Goal: Task Accomplishment & Management: Manage account settings

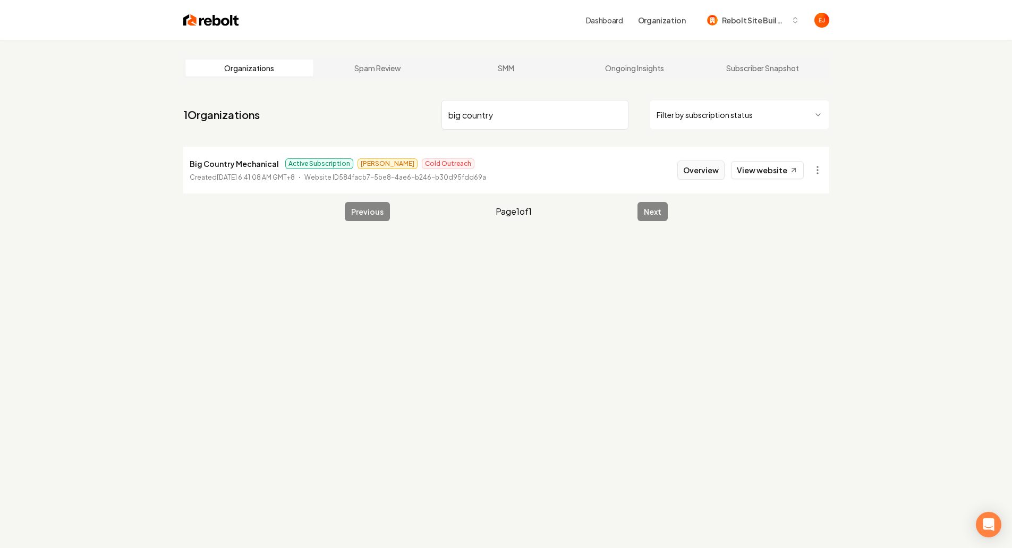
type input "big country"
click at [714, 176] on button "Overview" at bounding box center [700, 169] width 47 height 19
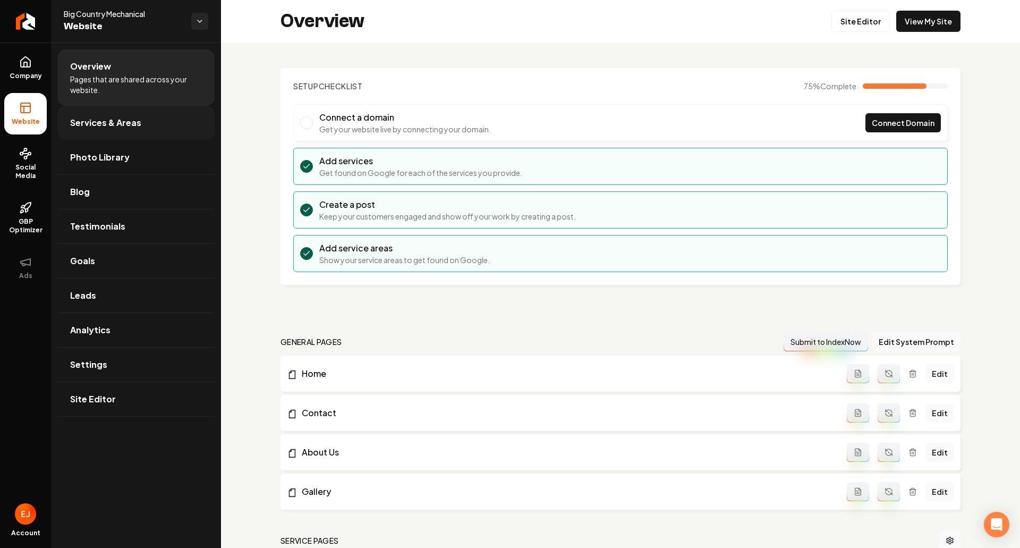
click at [162, 120] on link "Services & Areas" at bounding box center [135, 123] width 157 height 34
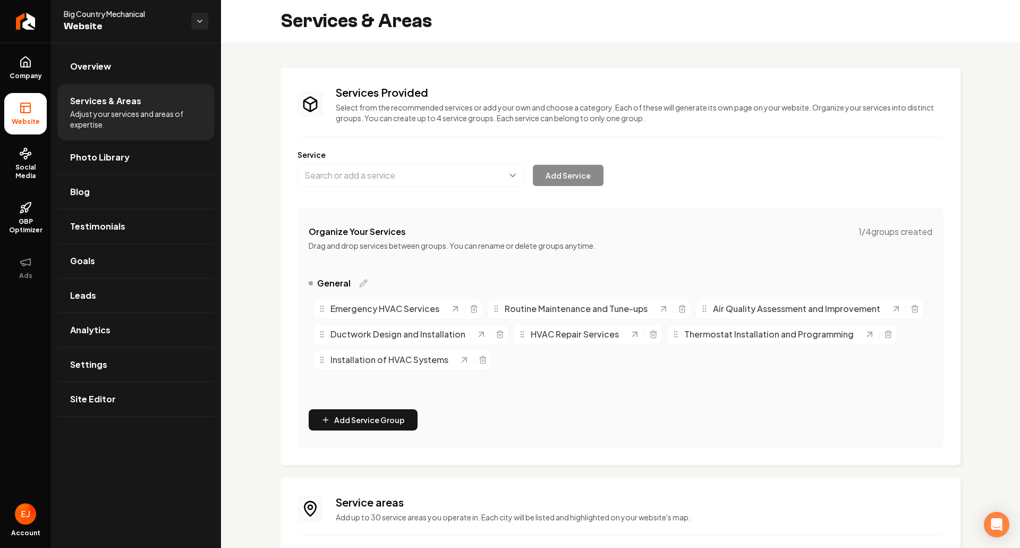
scroll to position [138, 0]
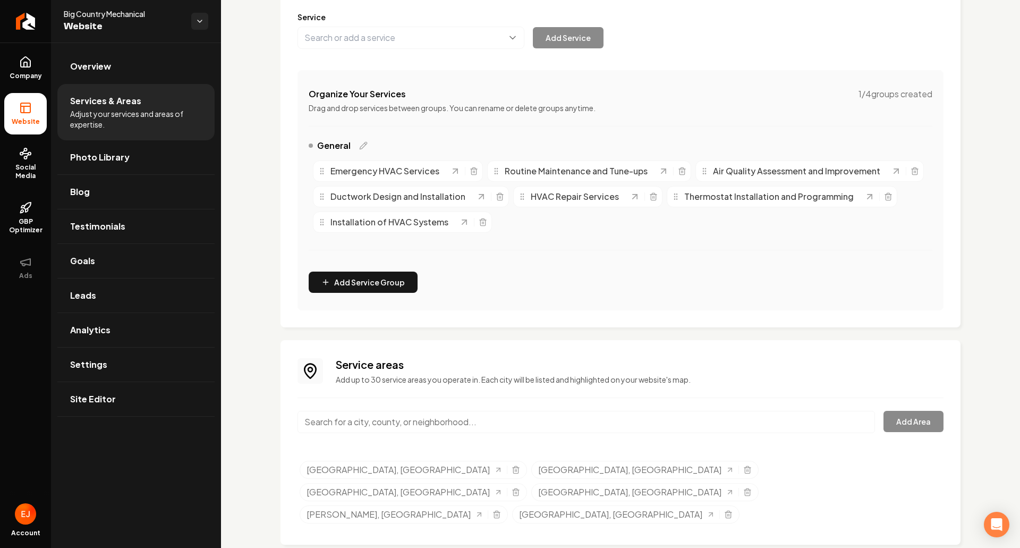
click at [393, 427] on input "Main content area" at bounding box center [587, 422] width 578 height 22
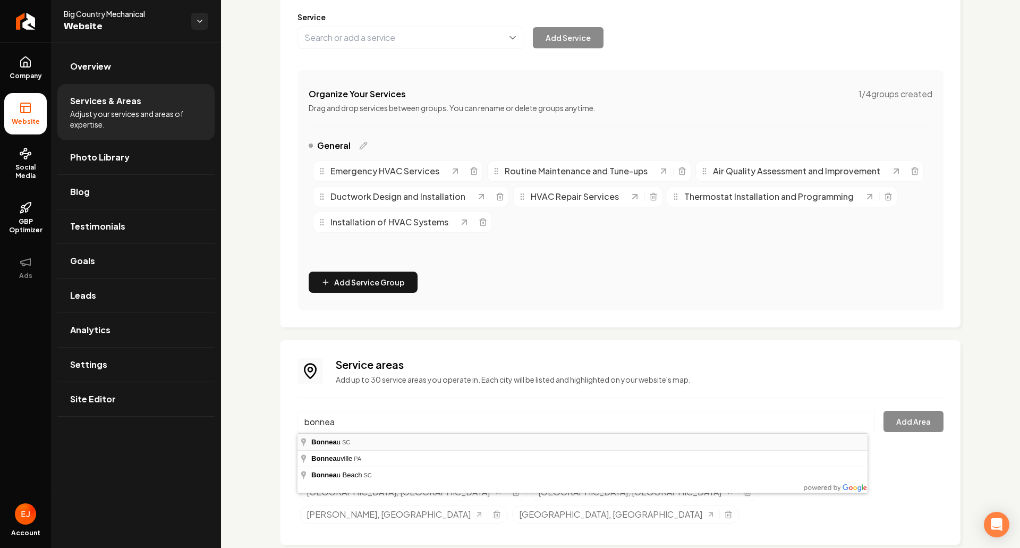
type input "Bonneau, SC"
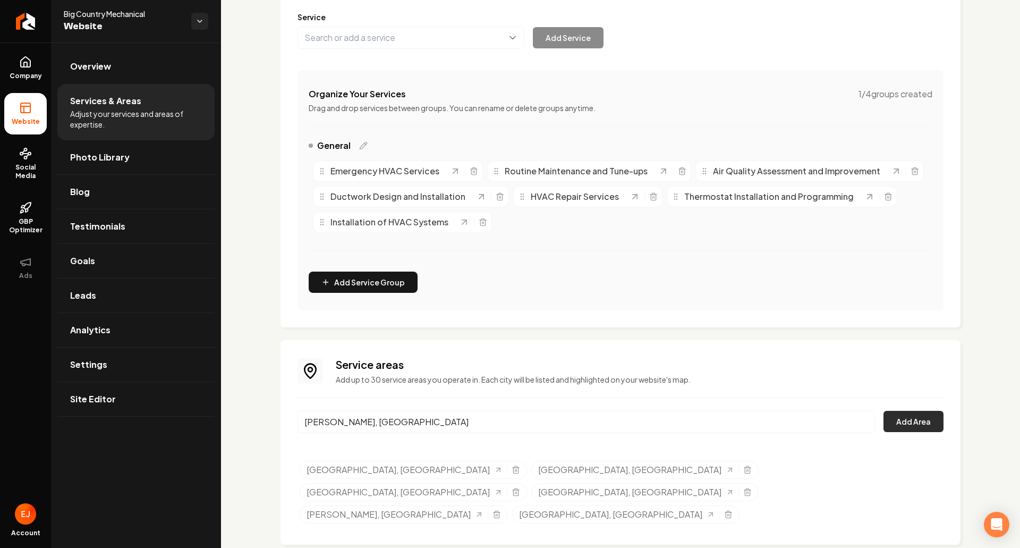
click at [902, 429] on button "Add Area" at bounding box center [914, 421] width 60 height 21
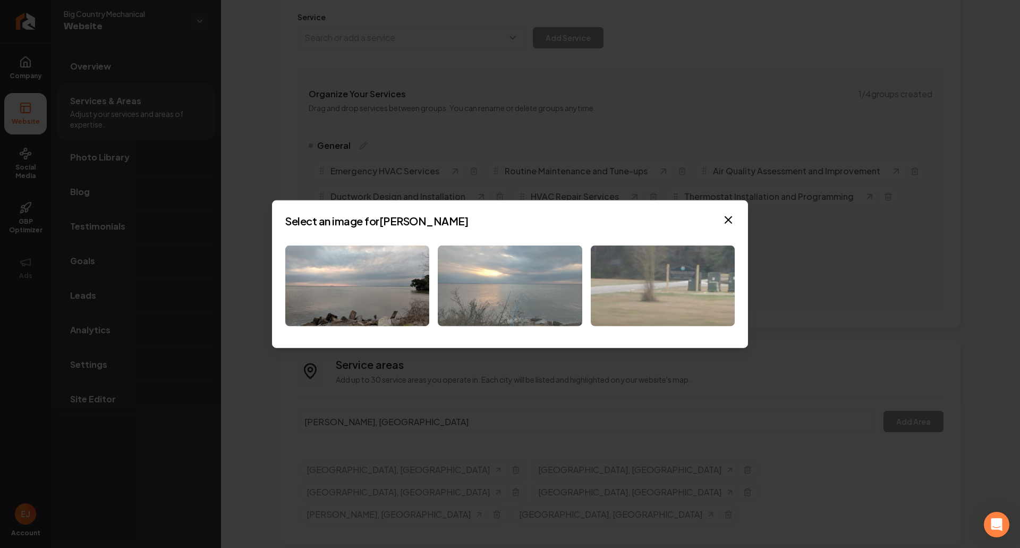
click at [521, 301] on img at bounding box center [510, 285] width 144 height 81
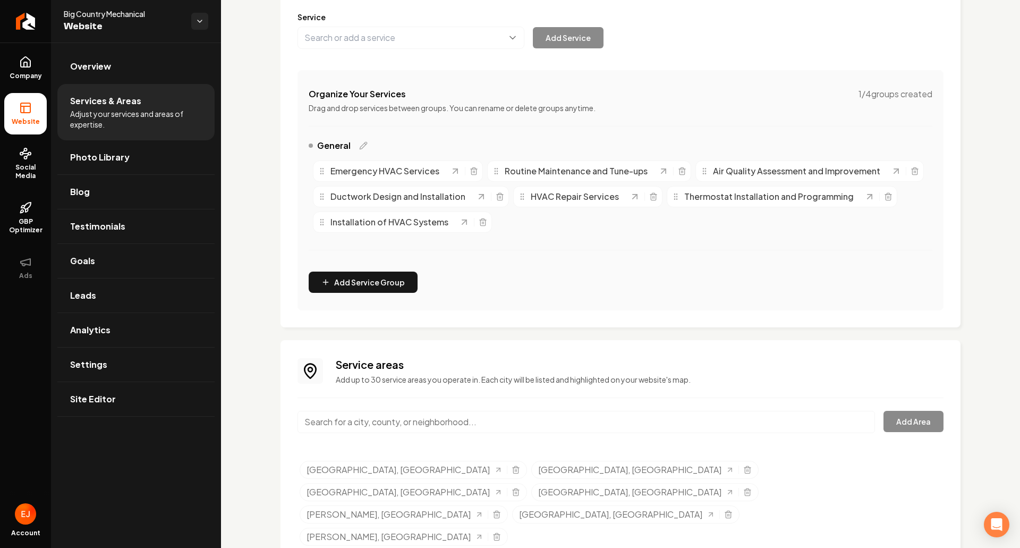
click at [402, 426] on input "Main content area" at bounding box center [587, 422] width 578 height 22
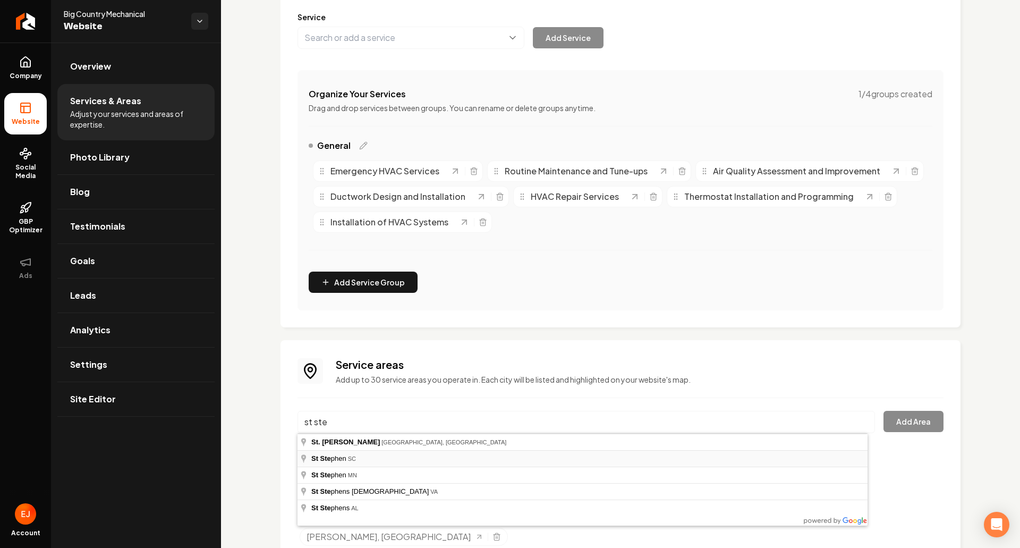
type input "St Stephen, SC"
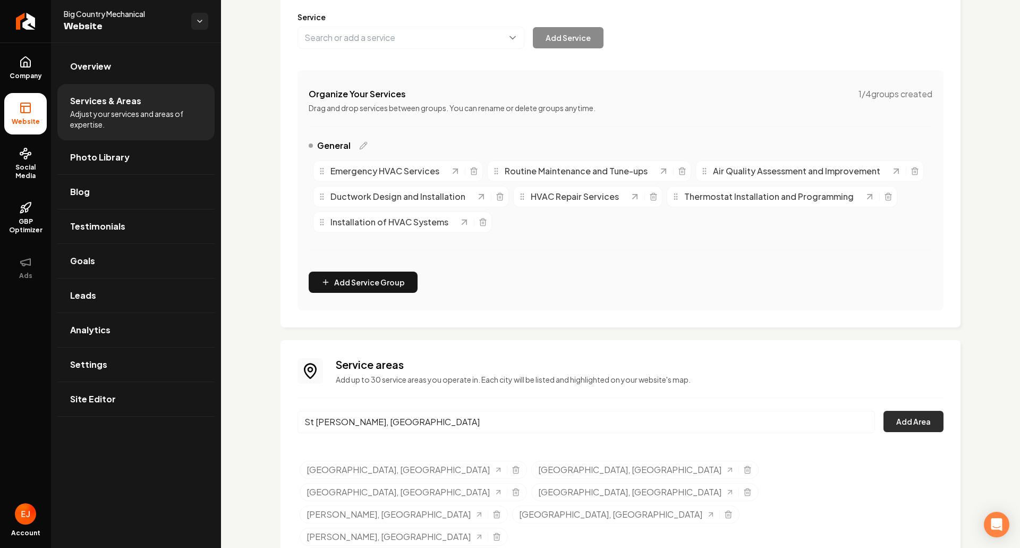
click at [900, 421] on button "Add Area" at bounding box center [914, 421] width 60 height 21
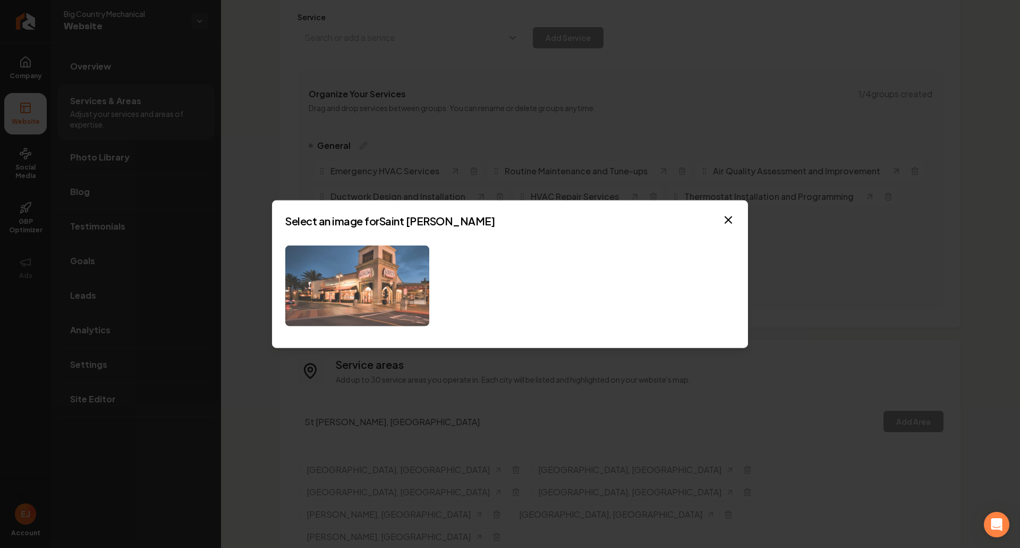
click at [391, 303] on img at bounding box center [357, 285] width 144 height 81
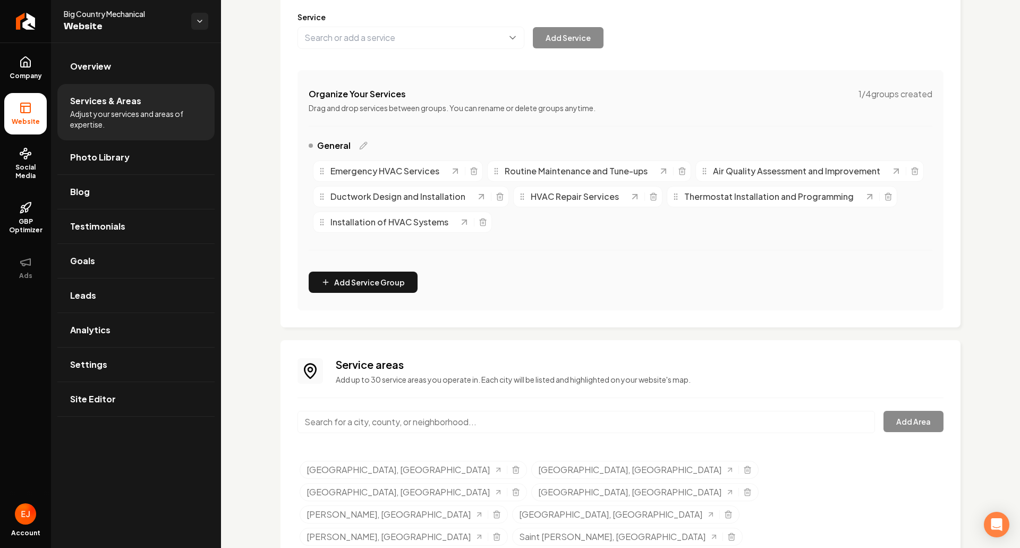
click at [459, 425] on input "Main content area" at bounding box center [587, 422] width 578 height 22
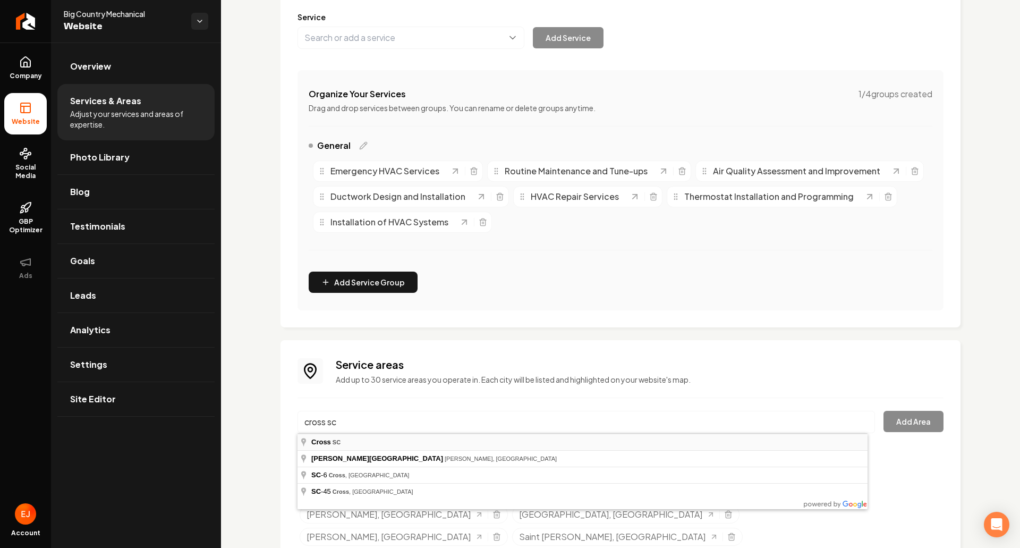
type input "Cross, SC"
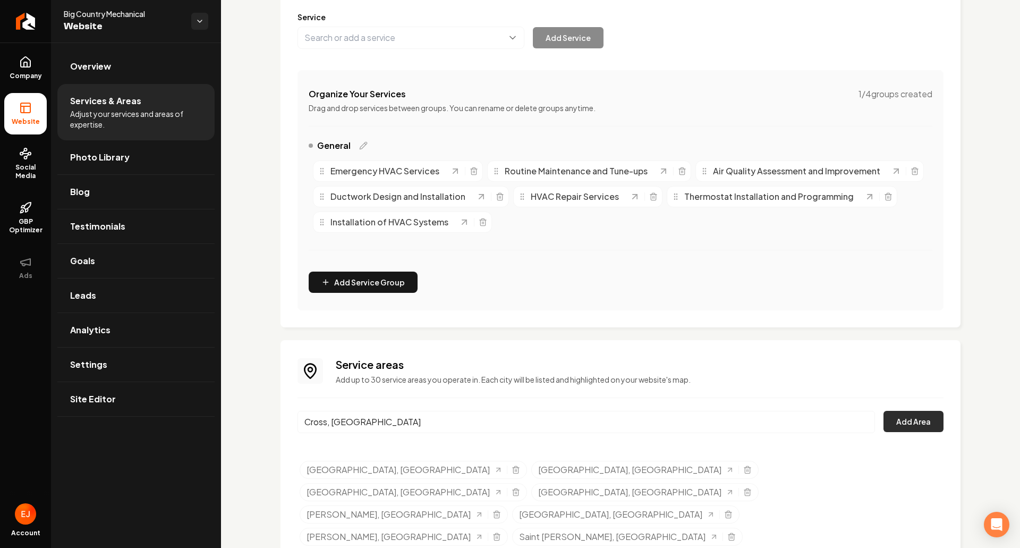
click at [900, 419] on button "Add Area" at bounding box center [914, 421] width 60 height 21
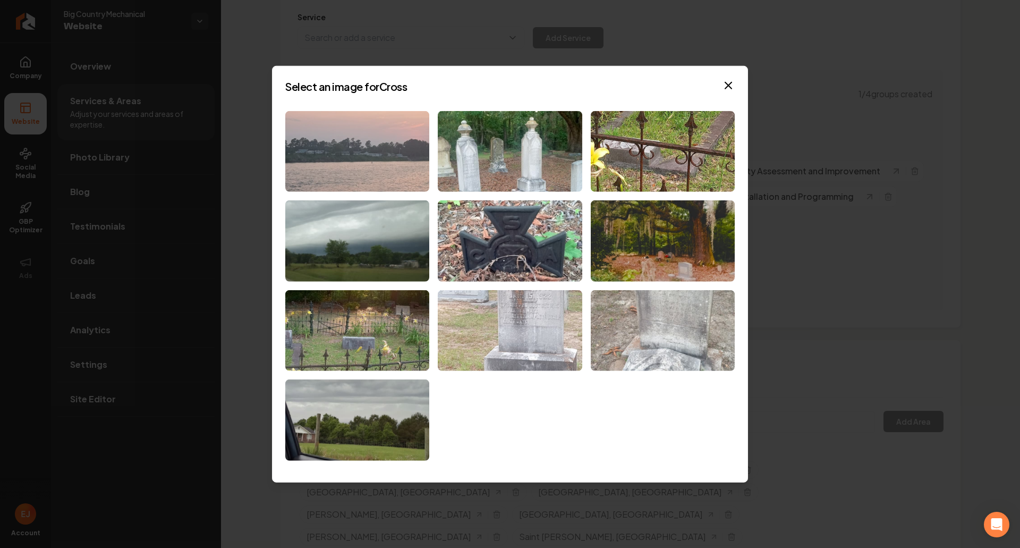
click at [383, 159] on img at bounding box center [357, 151] width 144 height 81
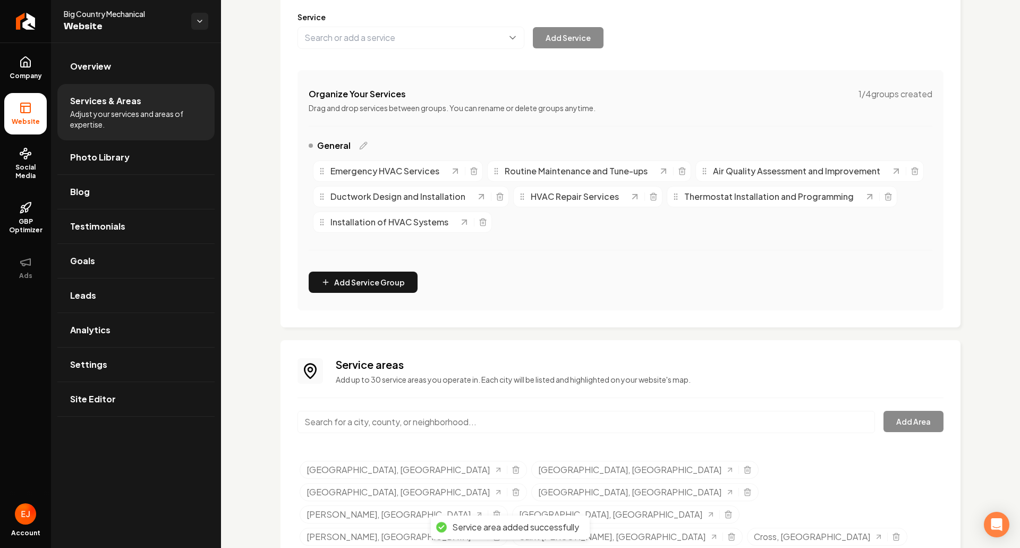
click at [537, 416] on input "Main content area" at bounding box center [587, 422] width 578 height 22
type input "Nelson Hill, SC"
drag, startPoint x: 337, startPoint y: 447, endPoint x: 349, endPoint y: 449, distance: 11.3
click at [914, 425] on button "Add Area" at bounding box center [914, 421] width 60 height 21
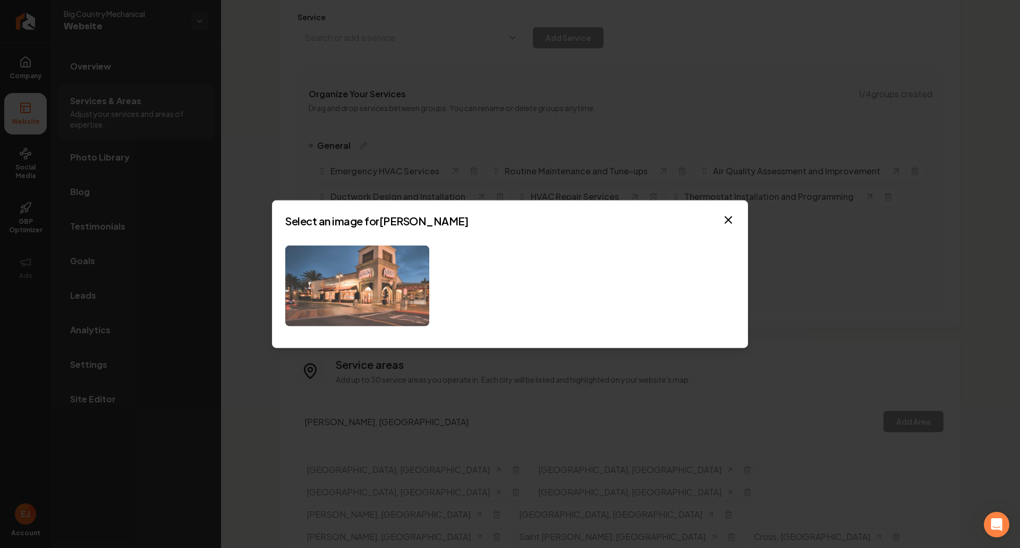
click at [388, 316] on img at bounding box center [357, 285] width 144 height 81
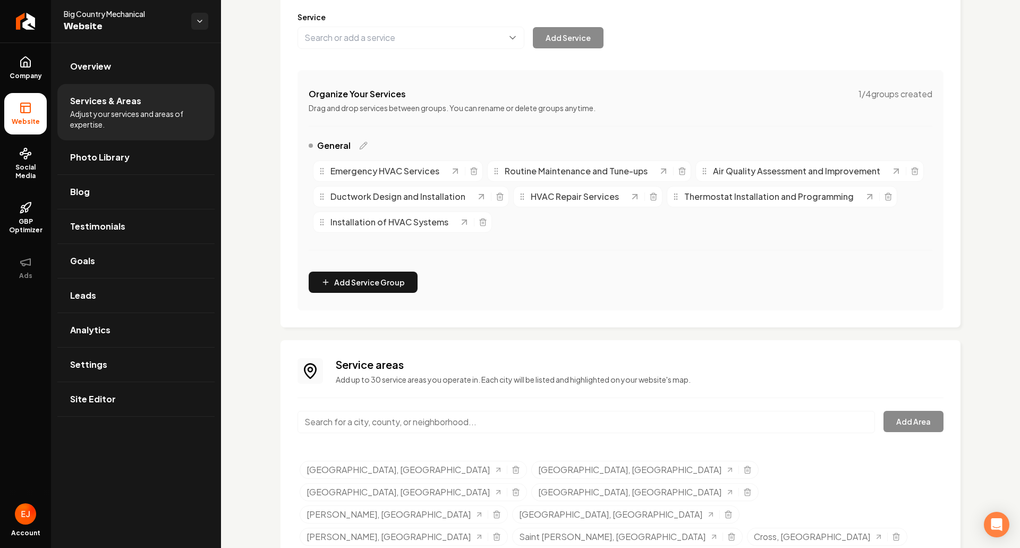
click at [465, 425] on input "Main content area" at bounding box center [587, 422] width 578 height 22
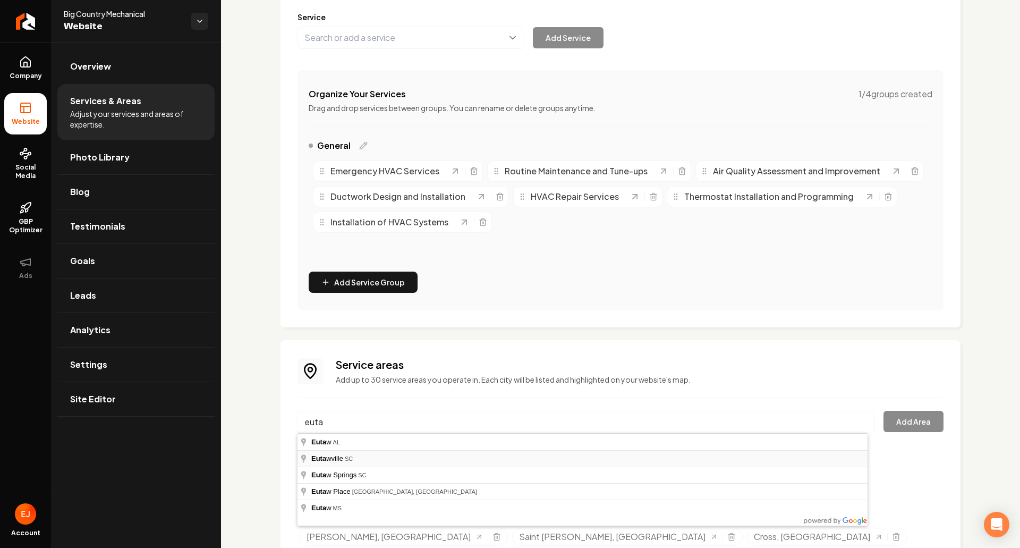
type input "Eutawville, SC"
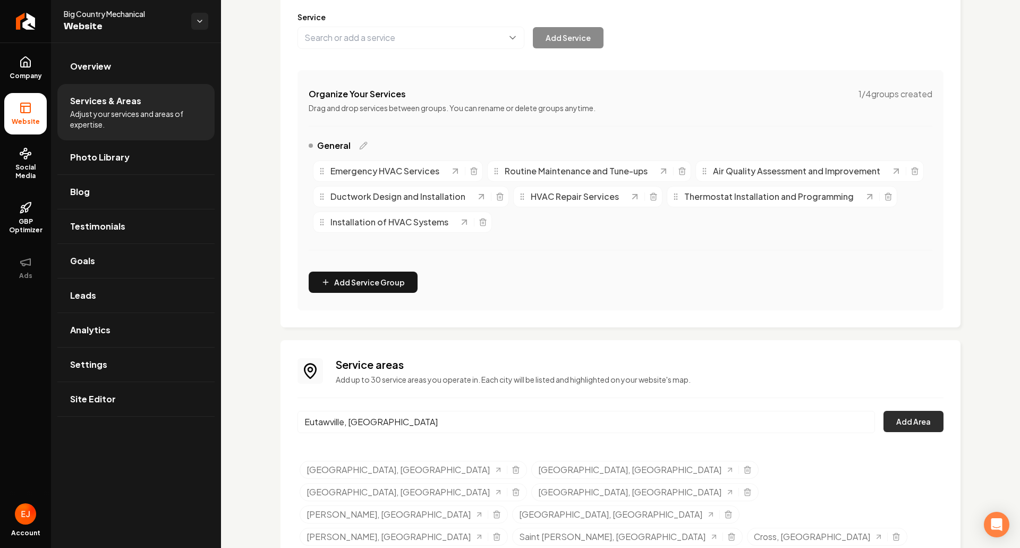
click at [926, 423] on button "Add Area" at bounding box center [914, 421] width 60 height 21
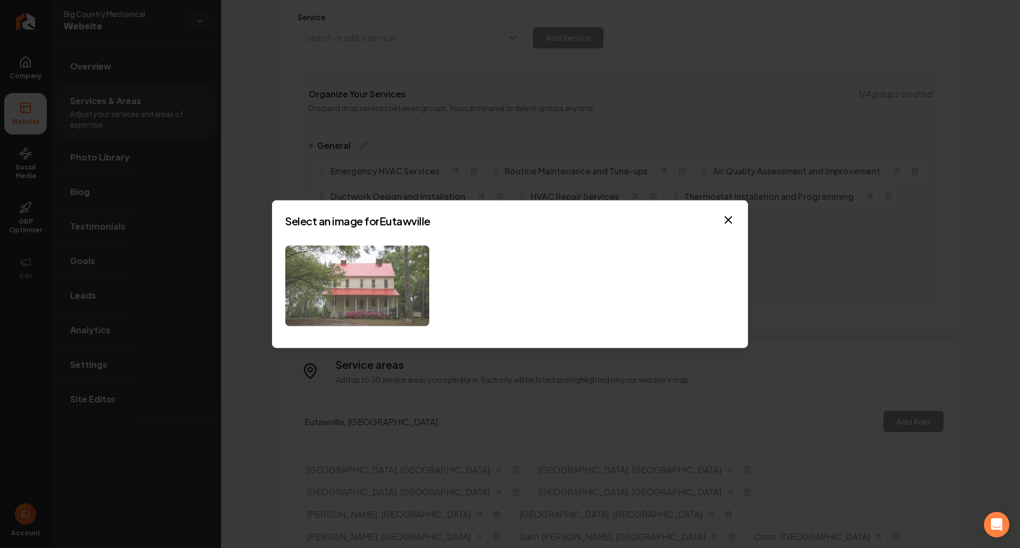
click at [369, 294] on img at bounding box center [357, 285] width 144 height 81
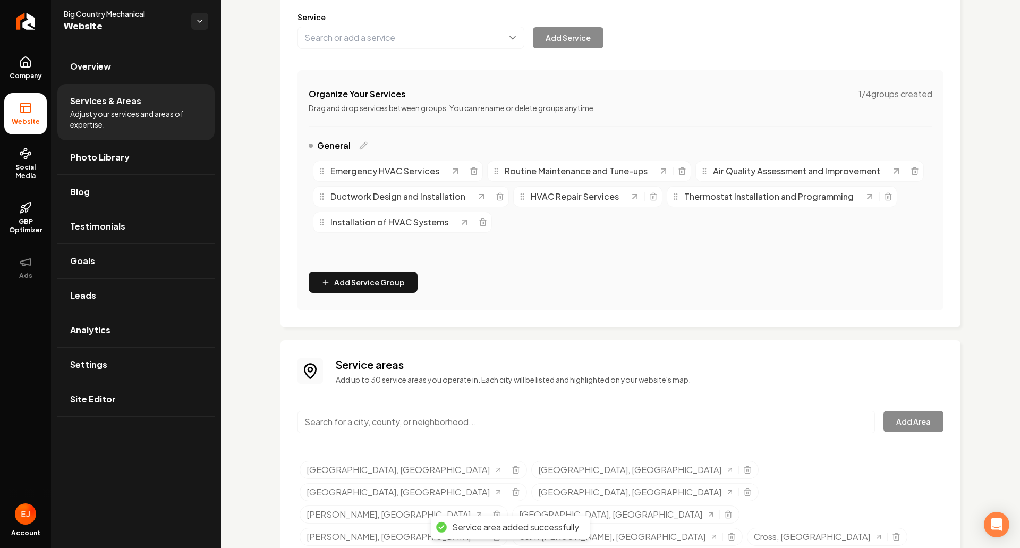
click at [470, 420] on input "Main content area" at bounding box center [587, 422] width 578 height 22
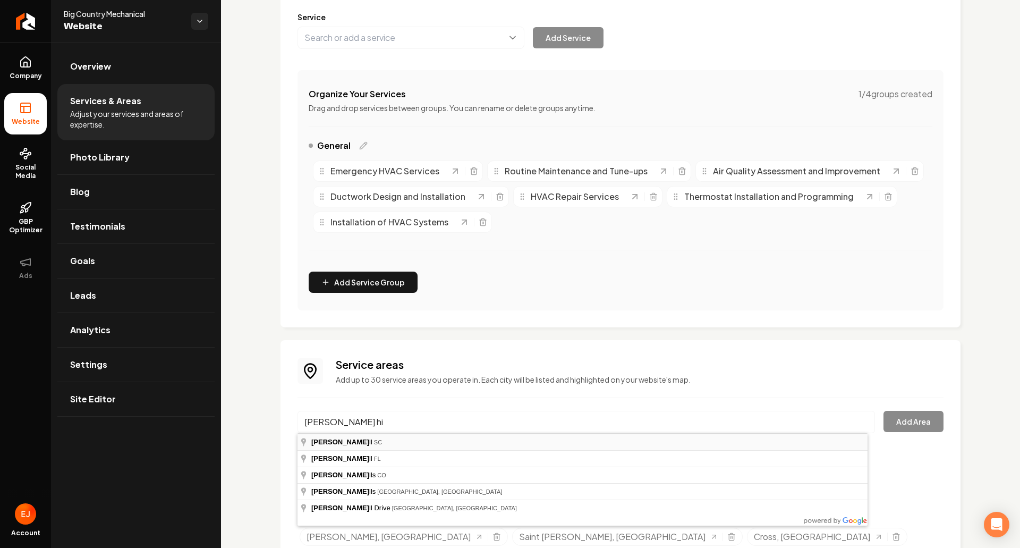
type input "Holly Hill, SC"
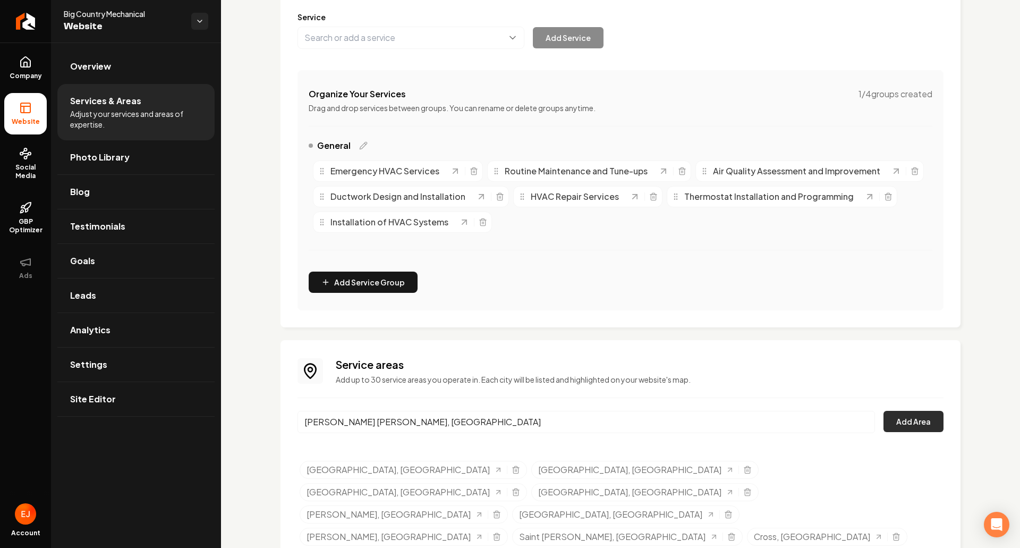
click at [909, 421] on button "Add Area" at bounding box center [914, 421] width 60 height 21
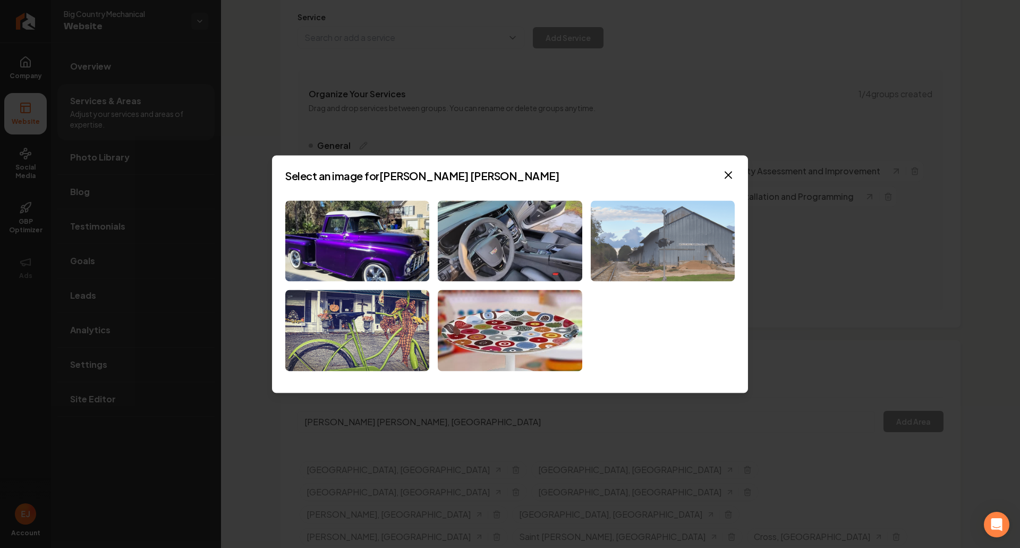
click at [657, 268] on img at bounding box center [663, 240] width 144 height 81
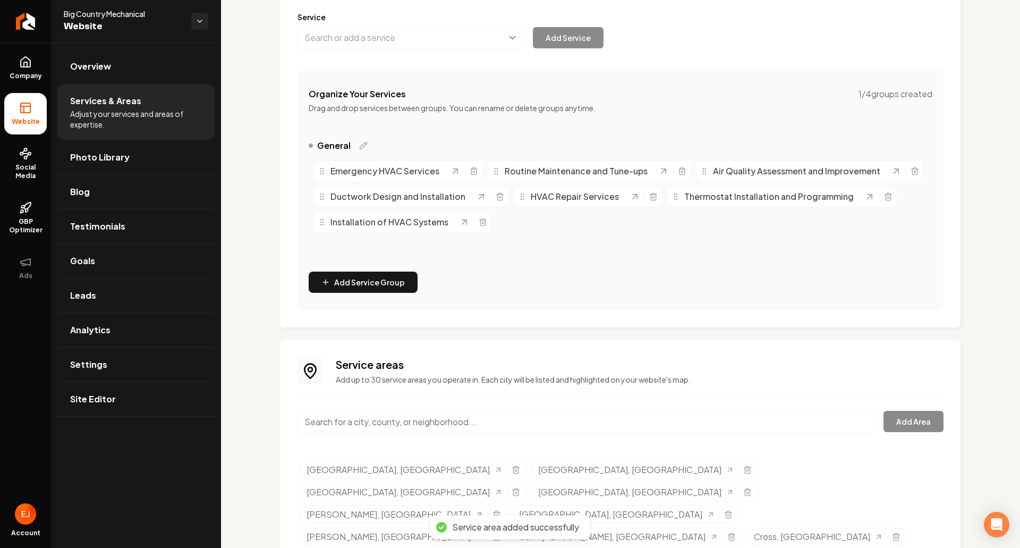
click at [359, 430] on input "Main content area" at bounding box center [587, 422] width 578 height 22
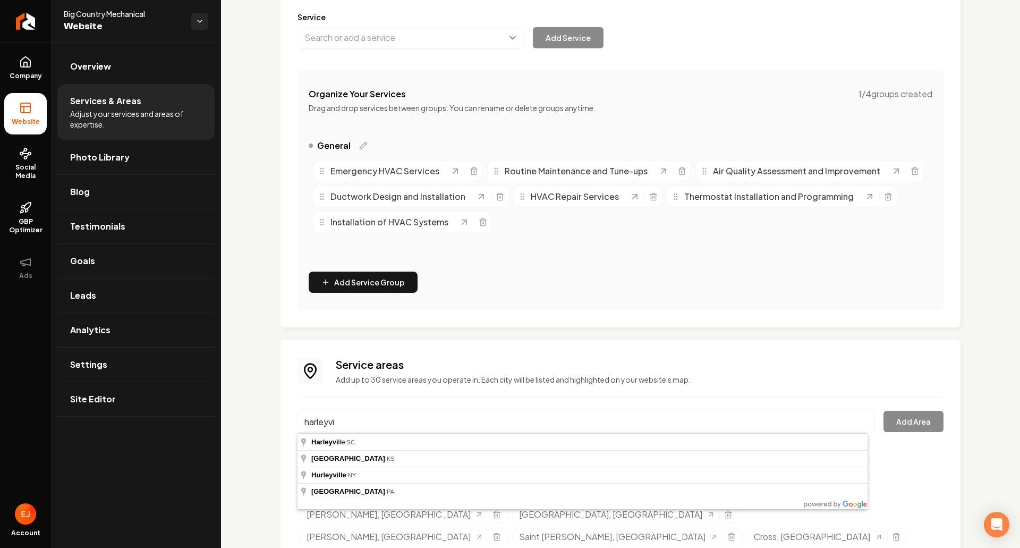
type input "Harleyville, SC"
drag, startPoint x: 360, startPoint y: 444, endPoint x: 379, endPoint y: 443, distance: 19.1
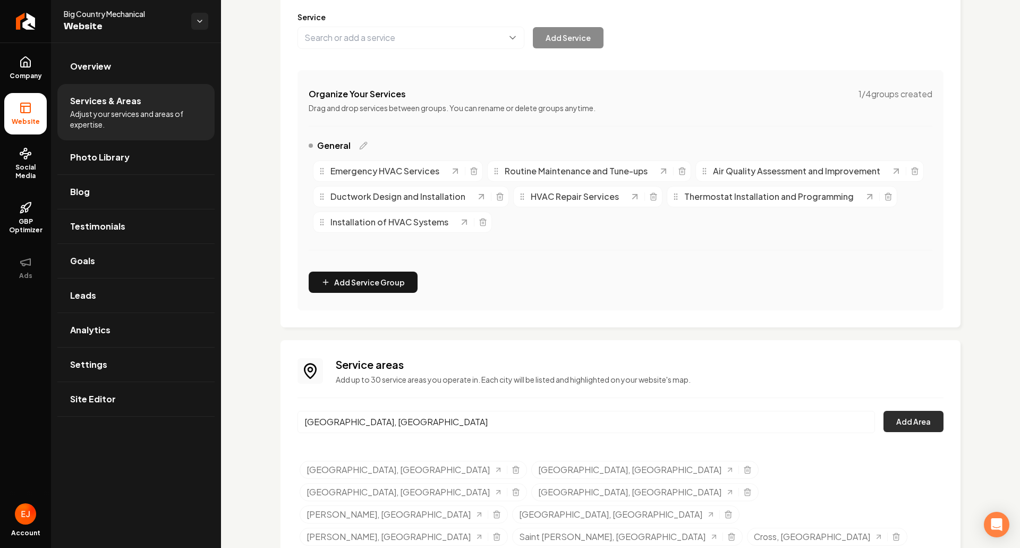
click at [902, 426] on button "Add Area" at bounding box center [914, 421] width 60 height 21
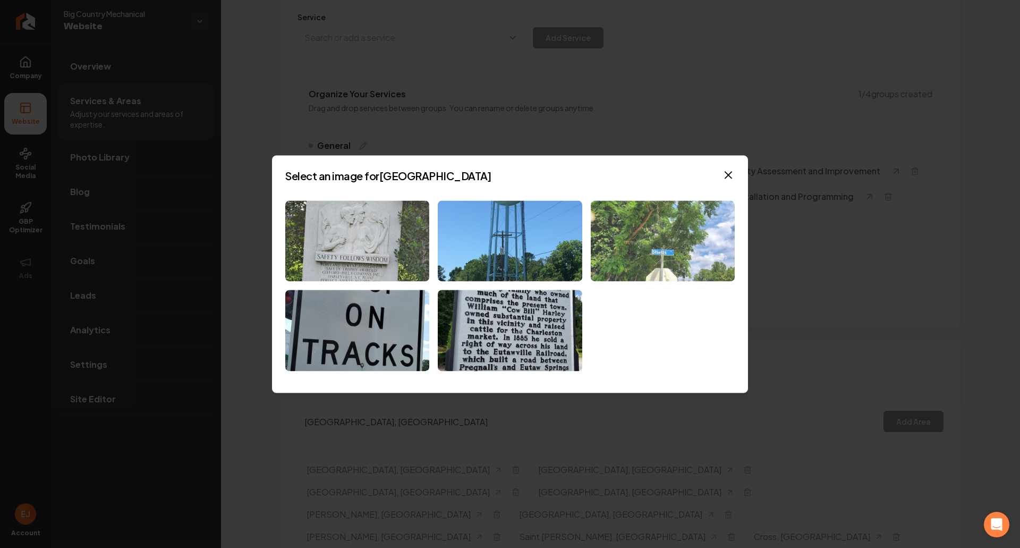
click at [609, 264] on img at bounding box center [663, 240] width 144 height 81
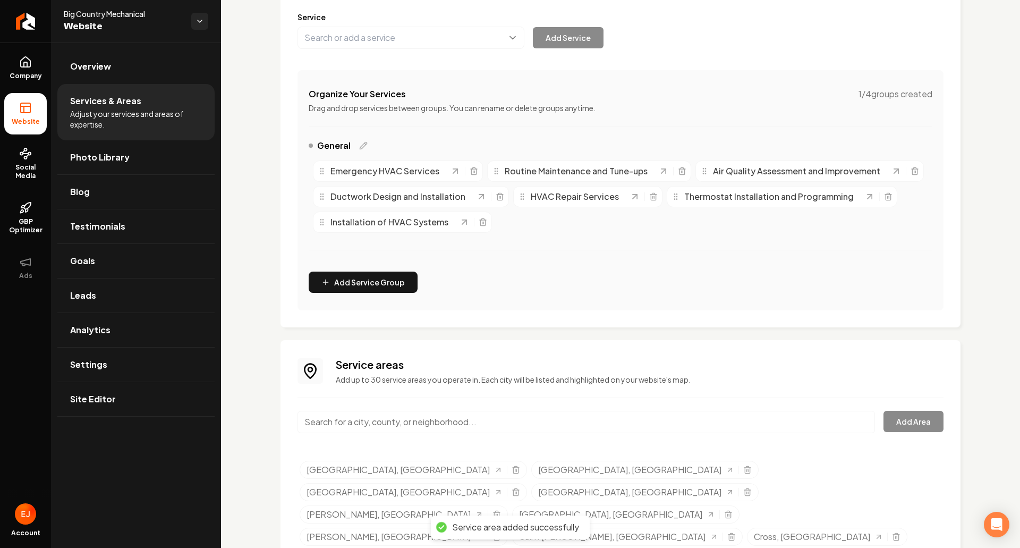
click at [407, 430] on input "Main content area" at bounding box center [587, 422] width 578 height 22
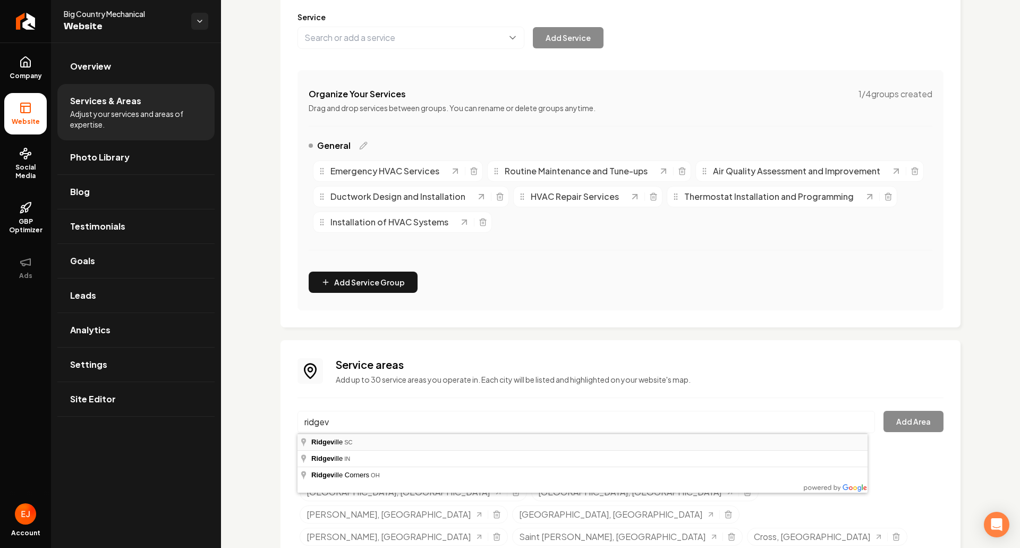
type input "Ridgeville, SC"
drag, startPoint x: 399, startPoint y: 442, endPoint x: 423, endPoint y: 437, distance: 25.0
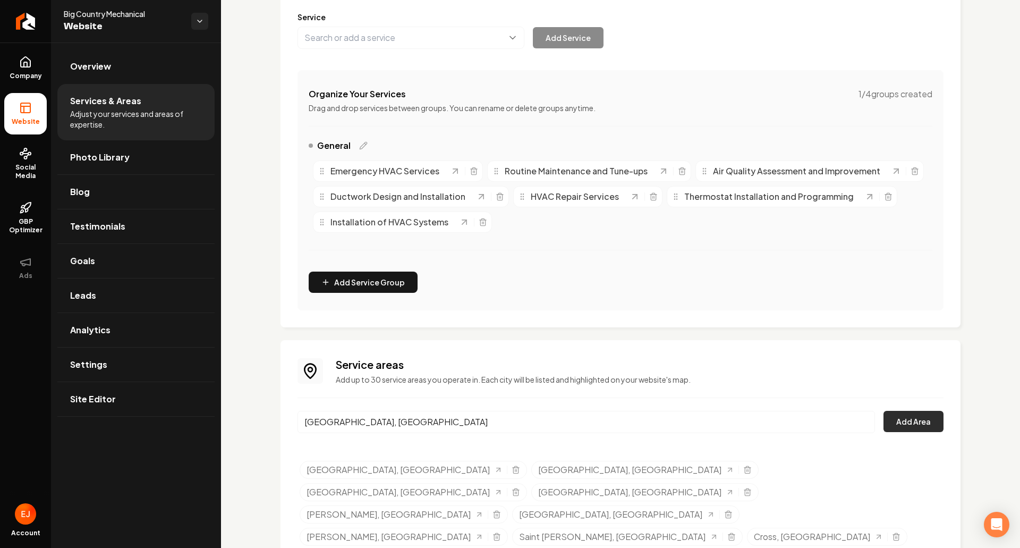
click at [924, 427] on button "Add Area" at bounding box center [914, 421] width 60 height 21
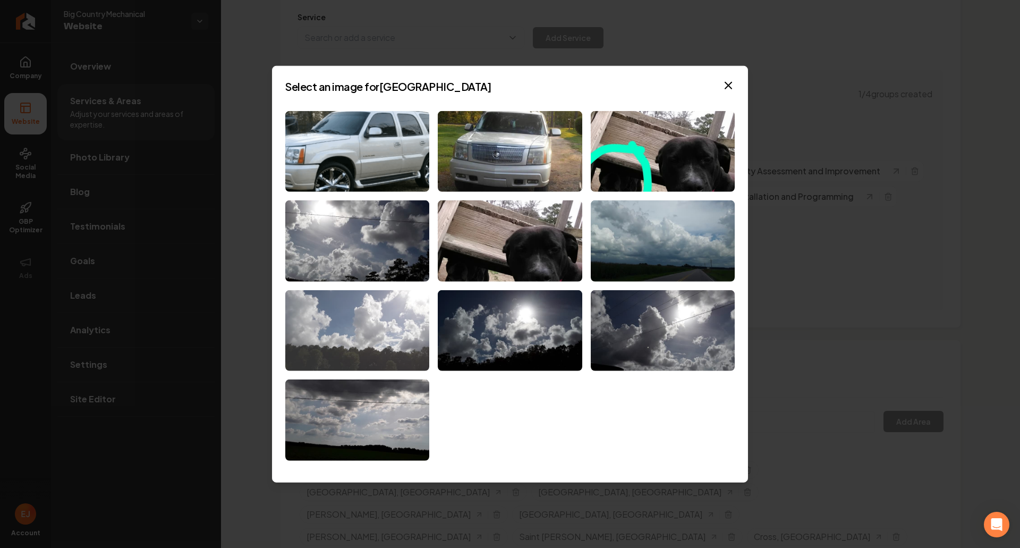
click at [388, 368] on img at bounding box center [357, 330] width 144 height 81
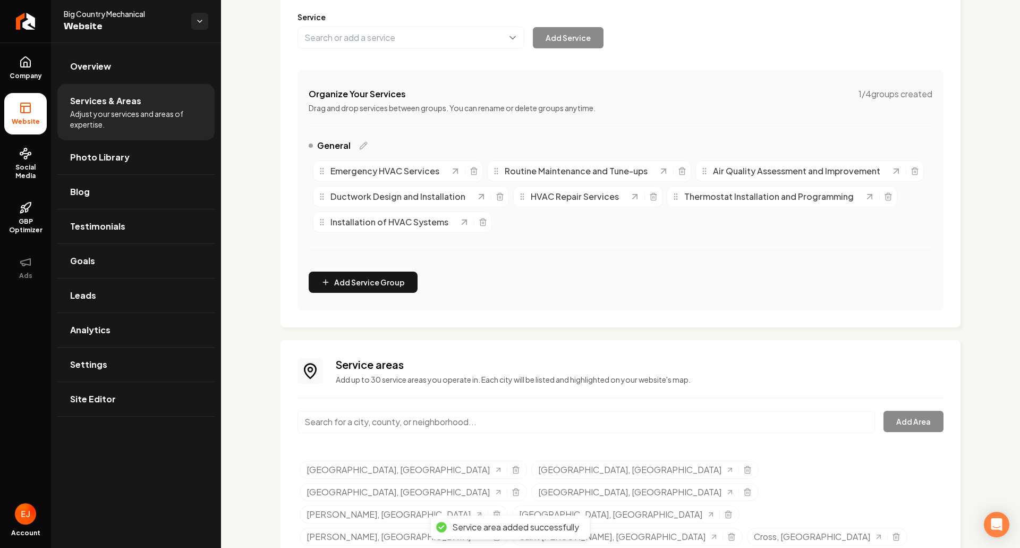
click at [492, 417] on input "Main content area" at bounding box center [587, 422] width 578 height 22
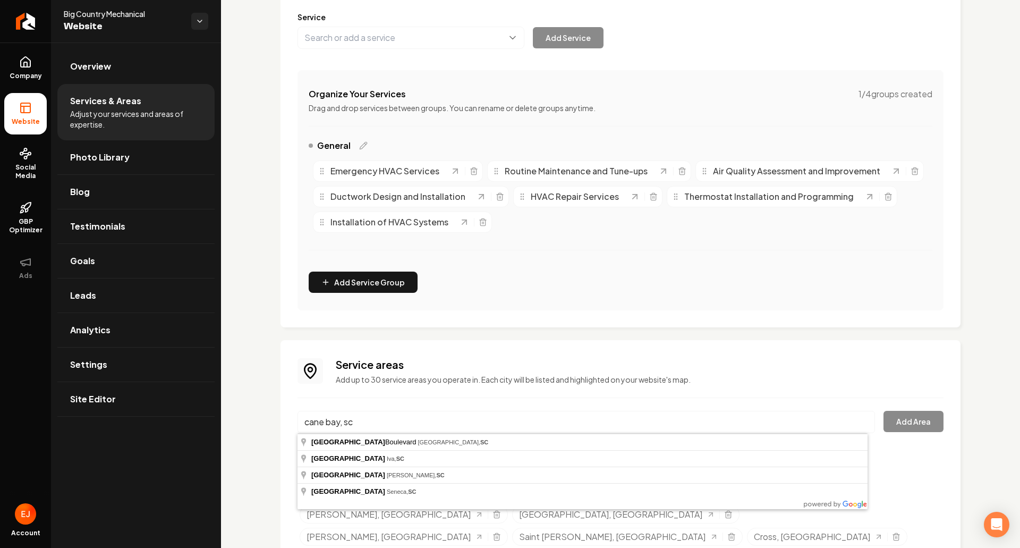
click at [392, 423] on input "cane bay, sc" at bounding box center [587, 422] width 578 height 22
type input "Cane Bay Boulevard, Summerville, South Carolina"
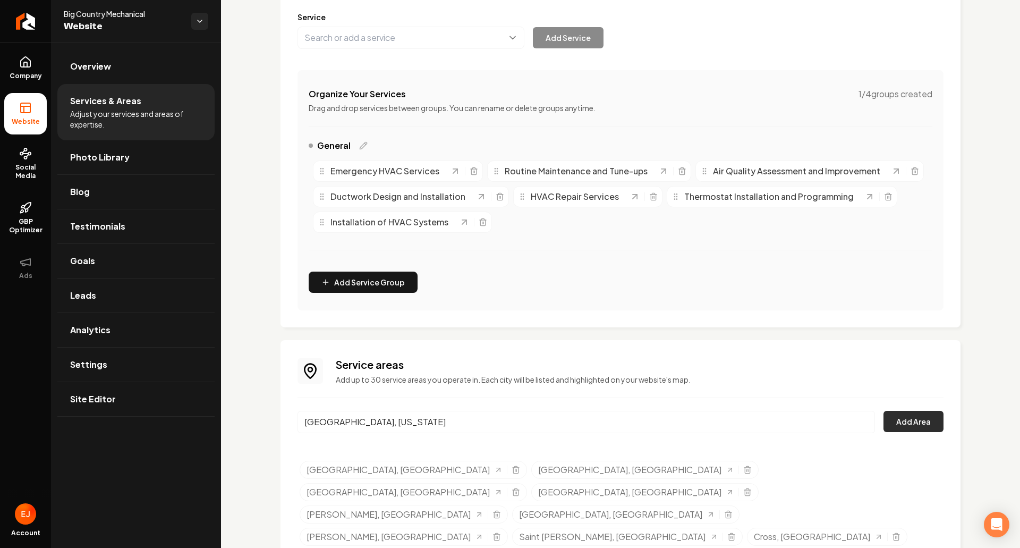
click at [905, 421] on button "Add Area" at bounding box center [914, 421] width 60 height 21
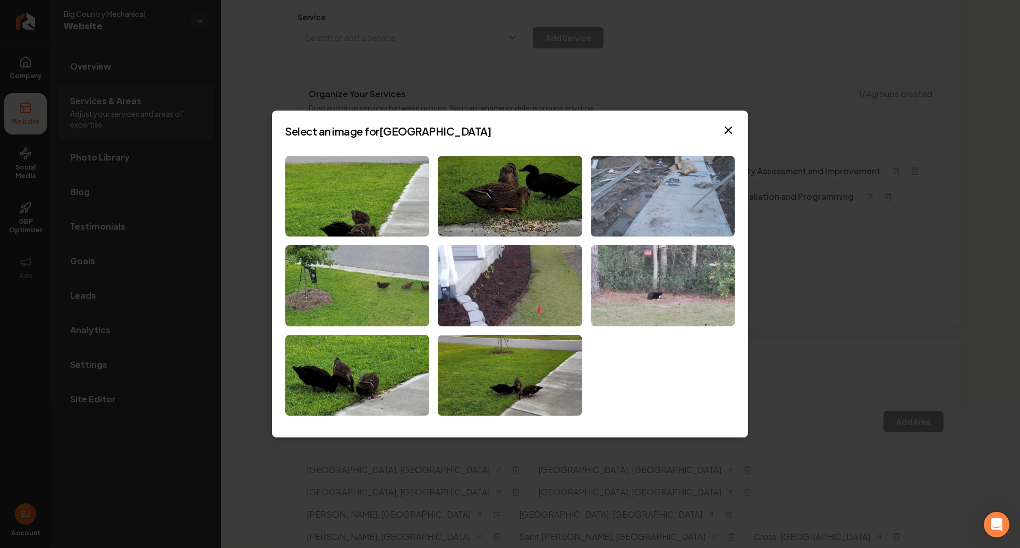
click at [696, 224] on img at bounding box center [663, 196] width 144 height 81
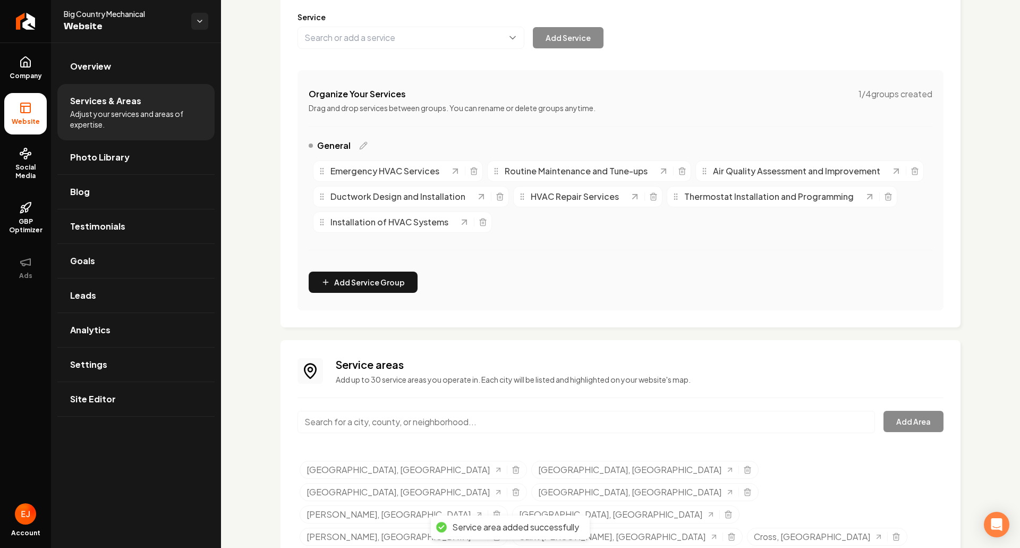
click at [407, 426] on input "Main content area" at bounding box center [587, 422] width 578 height 22
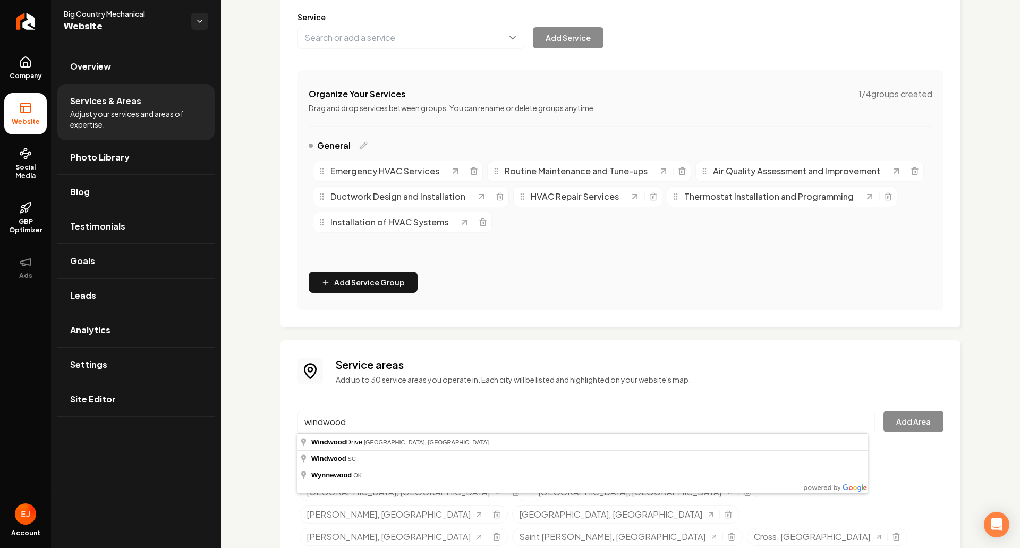
type input "Windwood, SC"
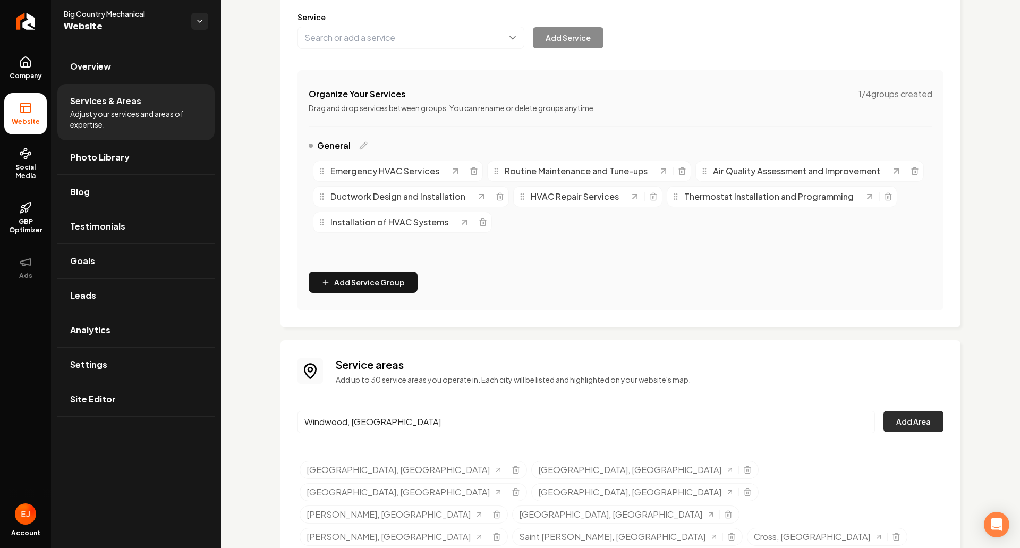
click at [926, 425] on button "Add Area" at bounding box center [914, 421] width 60 height 21
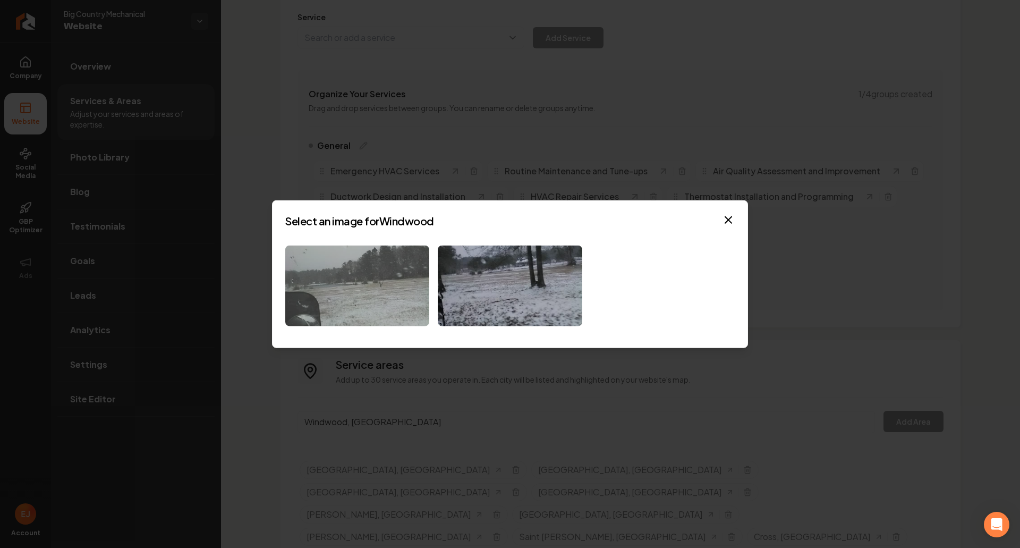
click at [394, 312] on img at bounding box center [357, 285] width 144 height 81
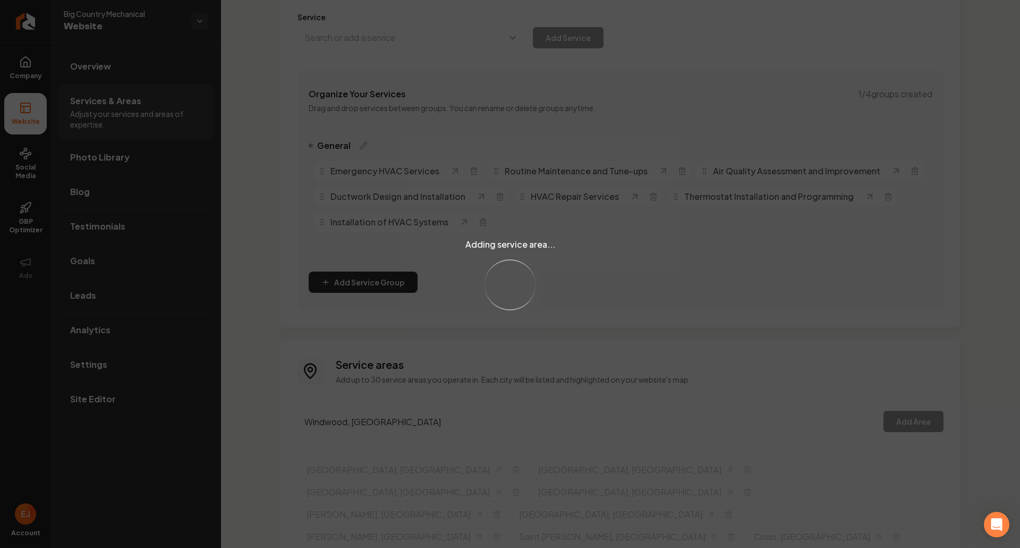
click at [402, 423] on div "Adding service area... Loading..." at bounding box center [510, 274] width 1020 height 548
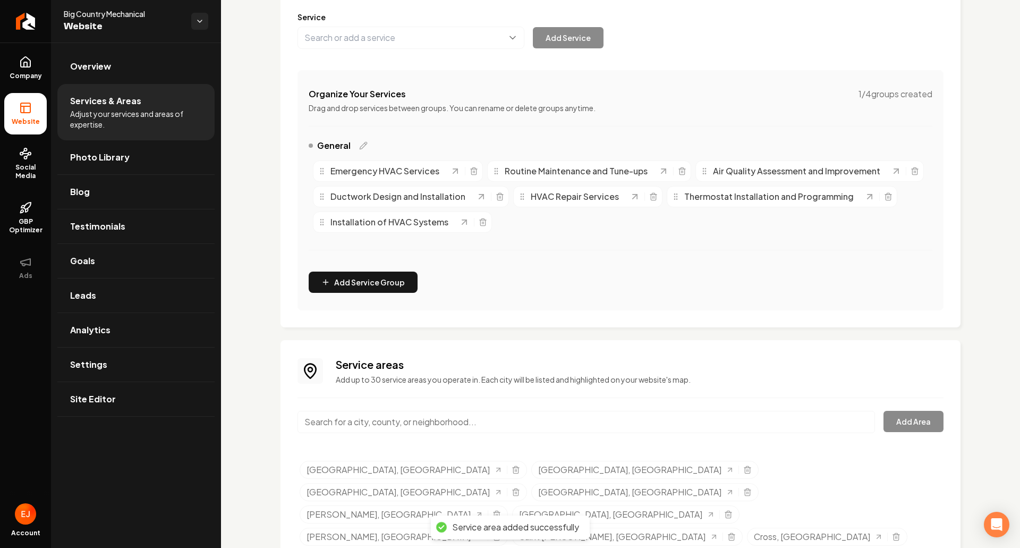
click at [382, 427] on input "Main content area" at bounding box center [587, 422] width 578 height 22
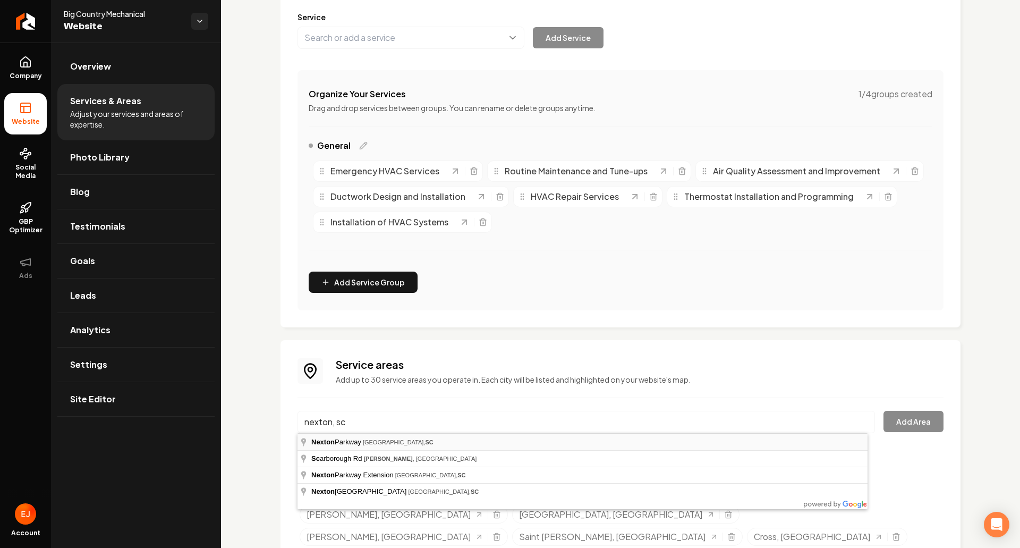
type input "Nexton Parkway, Summerville, SC"
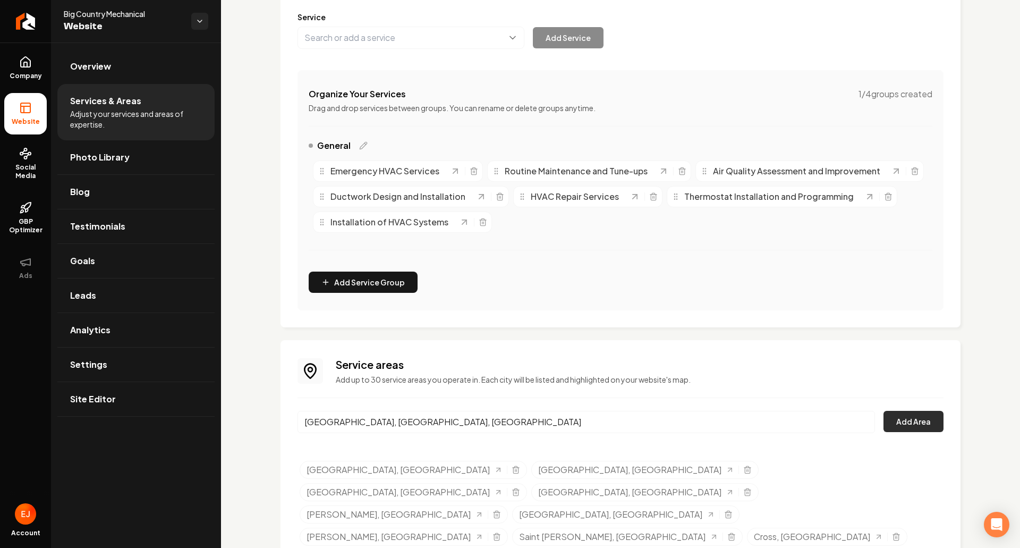
click at [898, 422] on button "Add Area" at bounding box center [914, 421] width 60 height 21
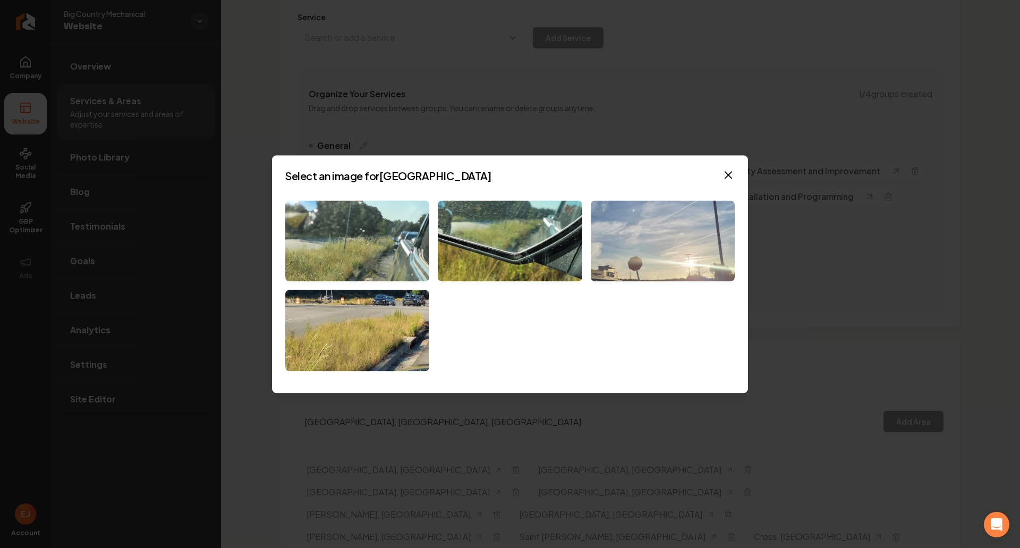
click at [666, 252] on img at bounding box center [663, 240] width 144 height 81
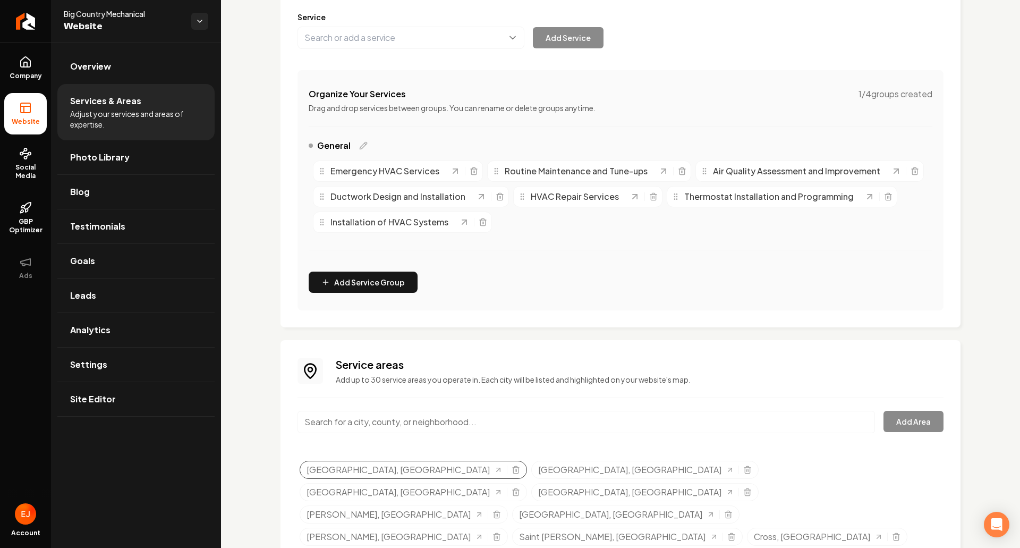
click at [396, 474] on div "Charleston, SC" at bounding box center [413, 470] width 227 height 18
click at [512, 471] on icon "Selected tags" at bounding box center [516, 469] width 9 height 9
click at [516, 470] on line "Selected tags" at bounding box center [516, 470] width 0 height 2
click at [515, 471] on line "Selected tags" at bounding box center [515, 470] width 0 height 2
click at [411, 426] on input "Main content area" at bounding box center [587, 422] width 578 height 22
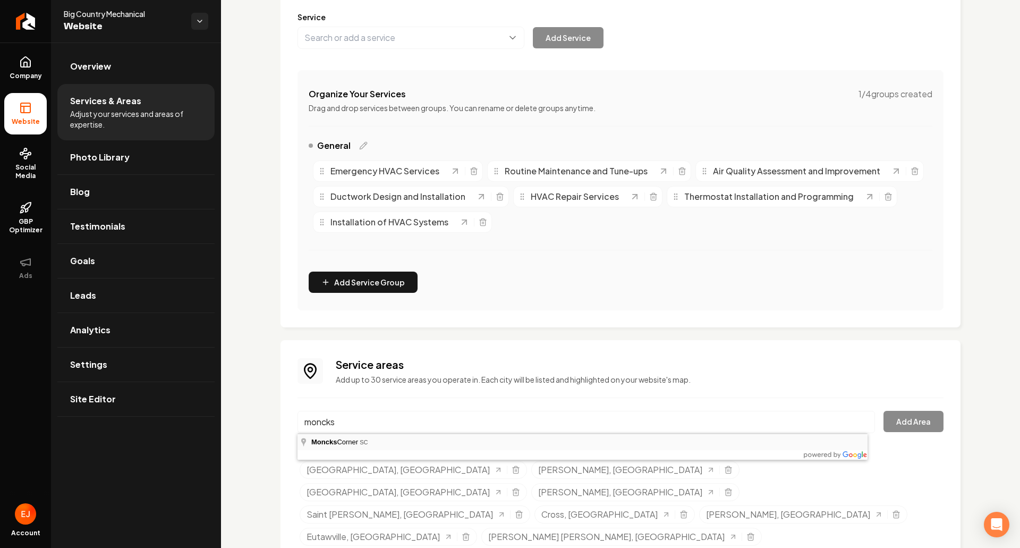
type input "Moncks Corner, SC"
click at [935, 423] on button "Add Area" at bounding box center [914, 421] width 60 height 21
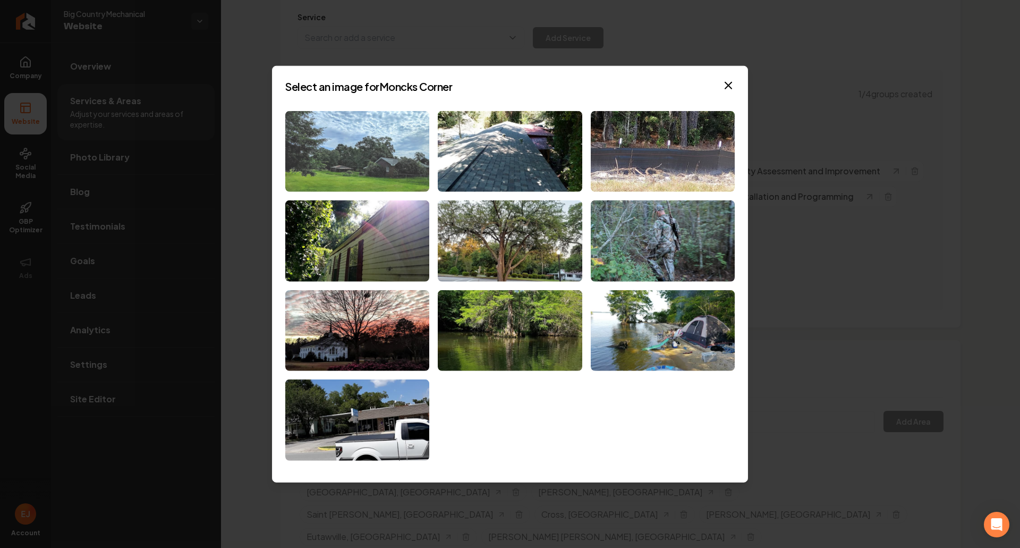
click at [421, 175] on img at bounding box center [357, 151] width 144 height 81
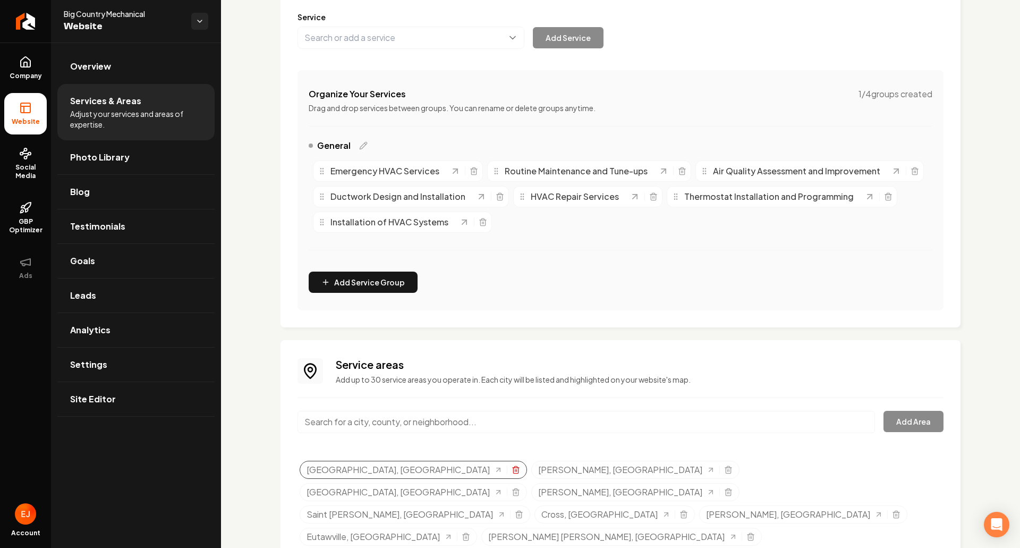
click at [513, 473] on icon "Selected tags" at bounding box center [515, 471] width 5 height 6
click at [493, 470] on icon "Selected tags" at bounding box center [497, 469] width 9 height 9
click at [515, 471] on line "Selected tags" at bounding box center [515, 470] width 0 height 2
click at [103, 77] on link "Overview" at bounding box center [135, 66] width 157 height 34
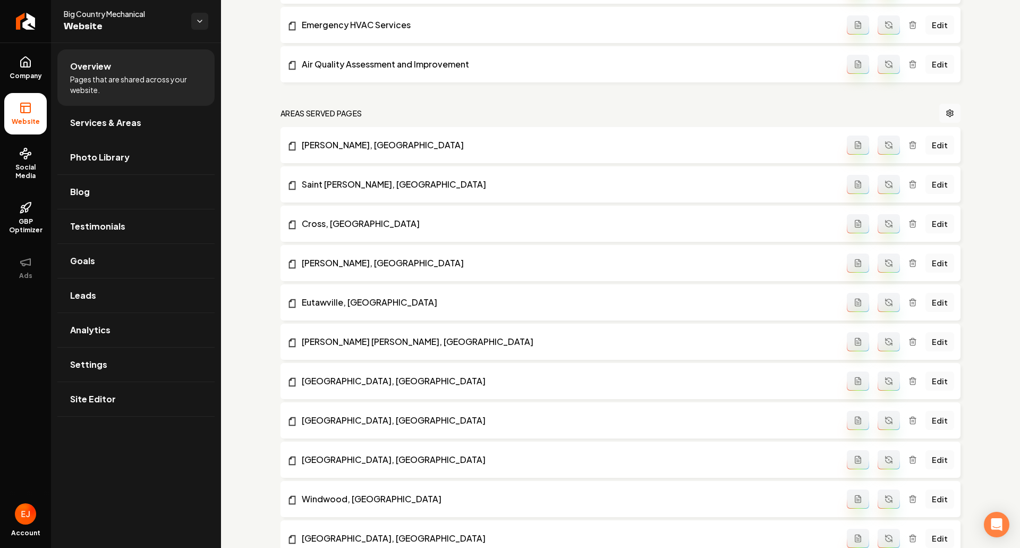
scroll to position [669, 0]
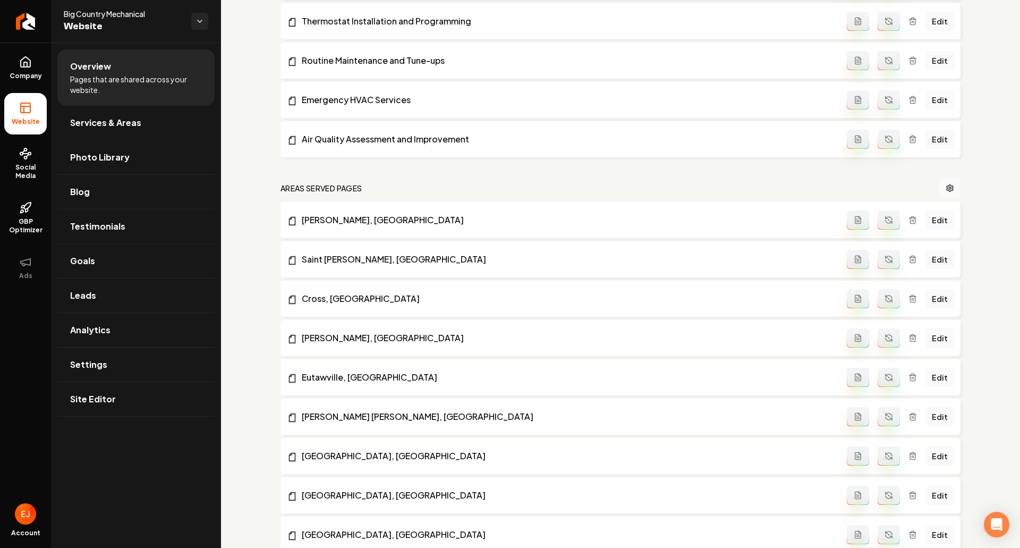
click at [881, 224] on button "Main content area" at bounding box center [889, 219] width 22 height 19
click at [878, 259] on button "Main content area" at bounding box center [889, 259] width 22 height 19
click at [885, 302] on icon "Main content area" at bounding box center [889, 298] width 9 height 9
click at [885, 333] on button "Main content area" at bounding box center [889, 337] width 22 height 19
click at [887, 383] on button "Main content area" at bounding box center [889, 377] width 22 height 19
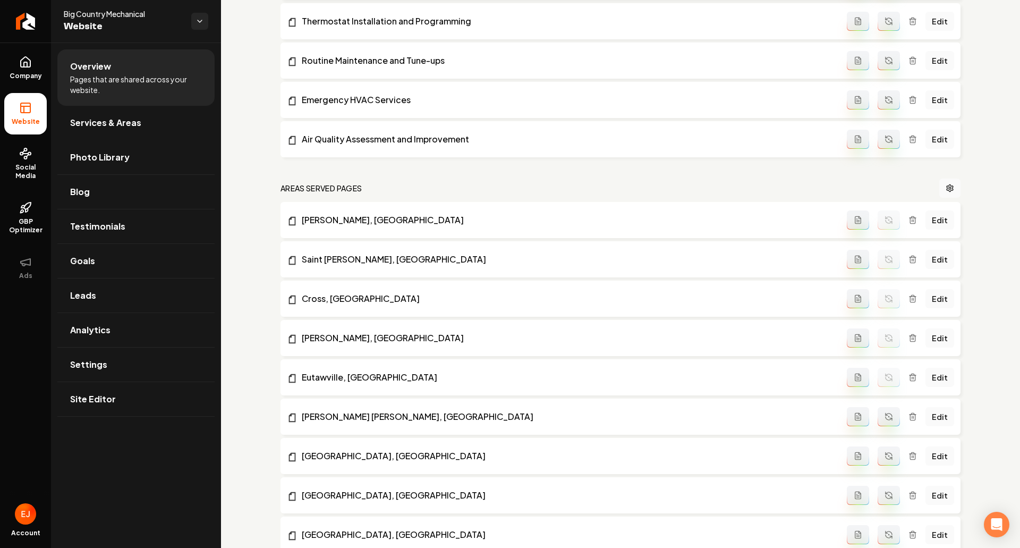
click at [888, 417] on circle "Main content area" at bounding box center [888, 416] width 1 height 1
click at [883, 446] on li "Harleyville, SC Edit" at bounding box center [621, 456] width 680 height 36
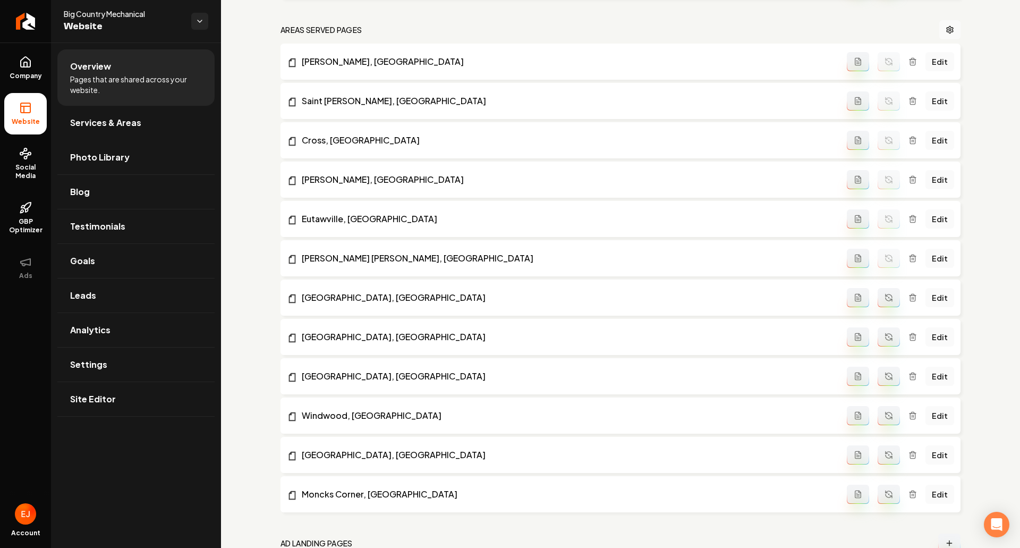
scroll to position [828, 0]
click at [887, 299] on button "Main content area" at bounding box center [889, 296] width 22 height 19
click at [885, 340] on icon "Main content area" at bounding box center [889, 336] width 9 height 9
click at [885, 375] on icon "Main content area" at bounding box center [889, 375] width 9 height 9
click at [885, 419] on button "Main content area" at bounding box center [889, 414] width 22 height 19
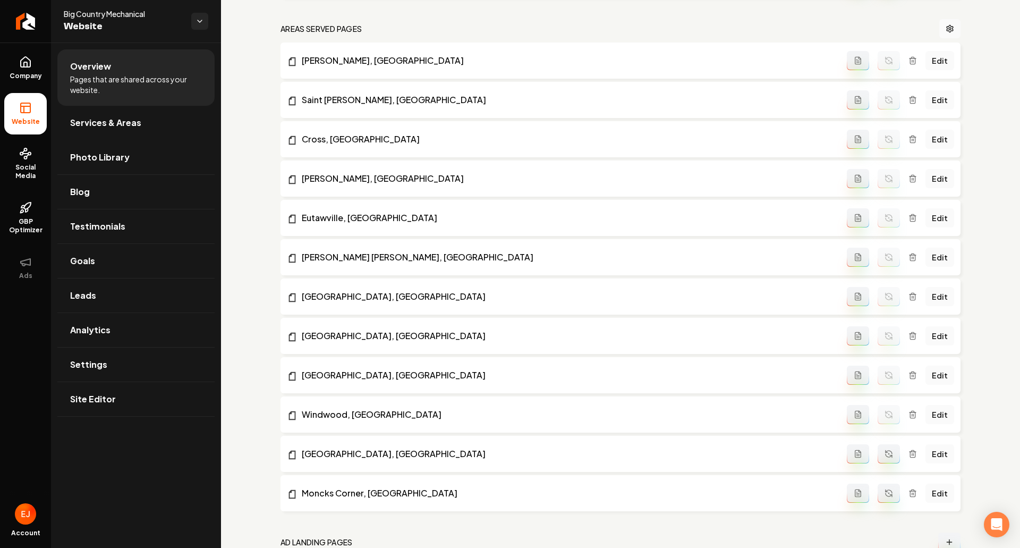
click at [885, 450] on icon "Main content area" at bounding box center [889, 454] width 9 height 9
drag, startPoint x: 888, startPoint y: 493, endPoint x: 881, endPoint y: 473, distance: 20.5
click at [889, 490] on button "Main content area" at bounding box center [889, 493] width 22 height 19
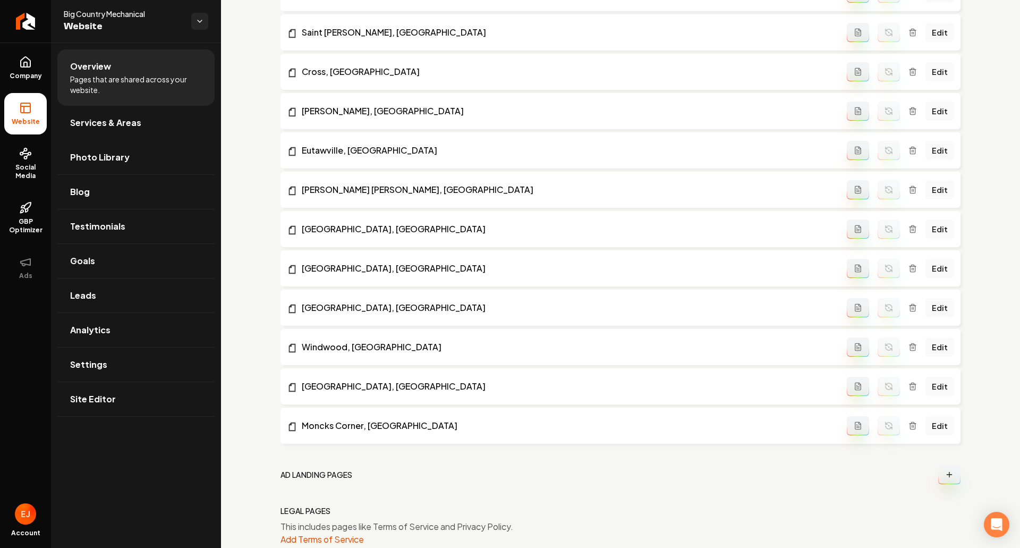
scroll to position [932, 0]
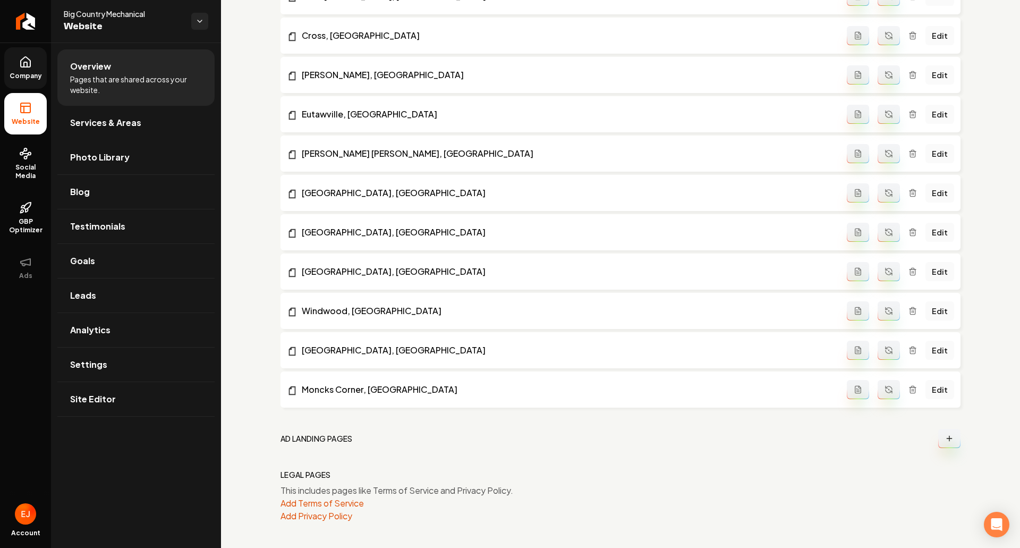
click at [37, 78] on span "Company" at bounding box center [25, 76] width 41 height 9
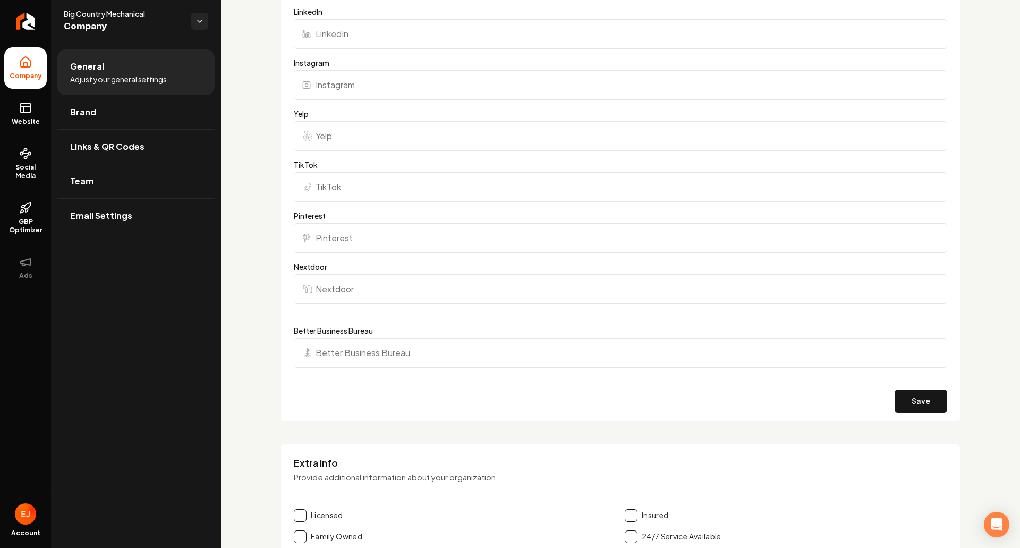
scroll to position [1570, 0]
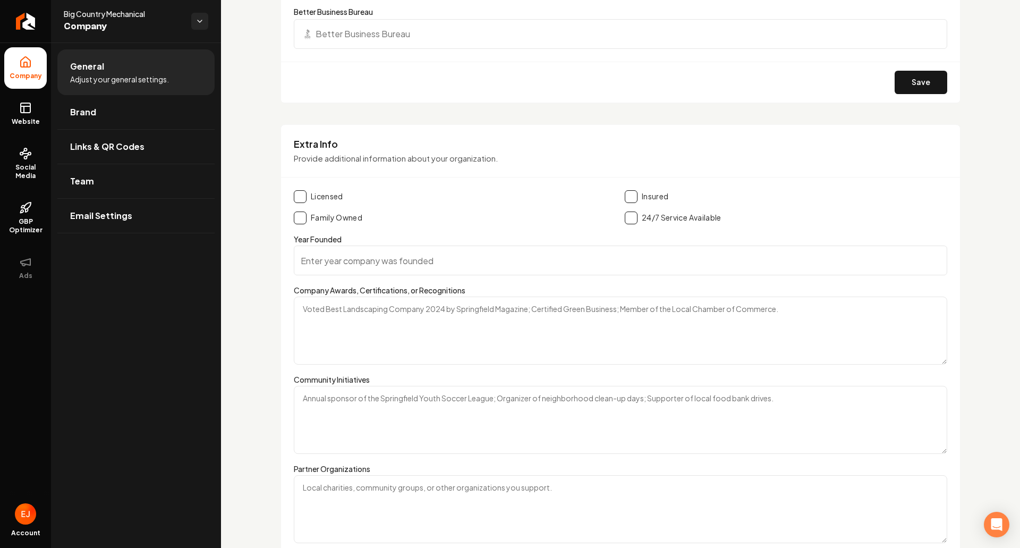
click at [340, 196] on label "Licensed" at bounding box center [327, 196] width 32 height 11
click at [323, 197] on label "Licensed" at bounding box center [327, 196] width 32 height 11
click at [297, 200] on button "Main content area" at bounding box center [300, 196] width 13 height 13
click at [306, 221] on button "Main content area" at bounding box center [300, 217] width 13 height 13
click at [633, 199] on button "Main content area" at bounding box center [631, 196] width 13 height 13
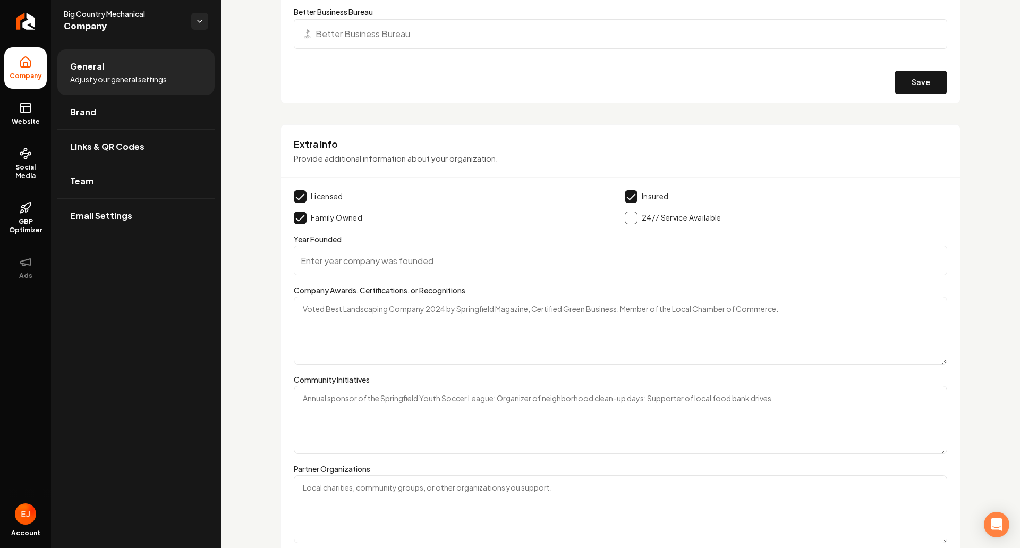
click at [629, 222] on button "Main content area" at bounding box center [631, 217] width 13 height 13
click at [401, 250] on input "Year Founded" at bounding box center [621, 260] width 654 height 30
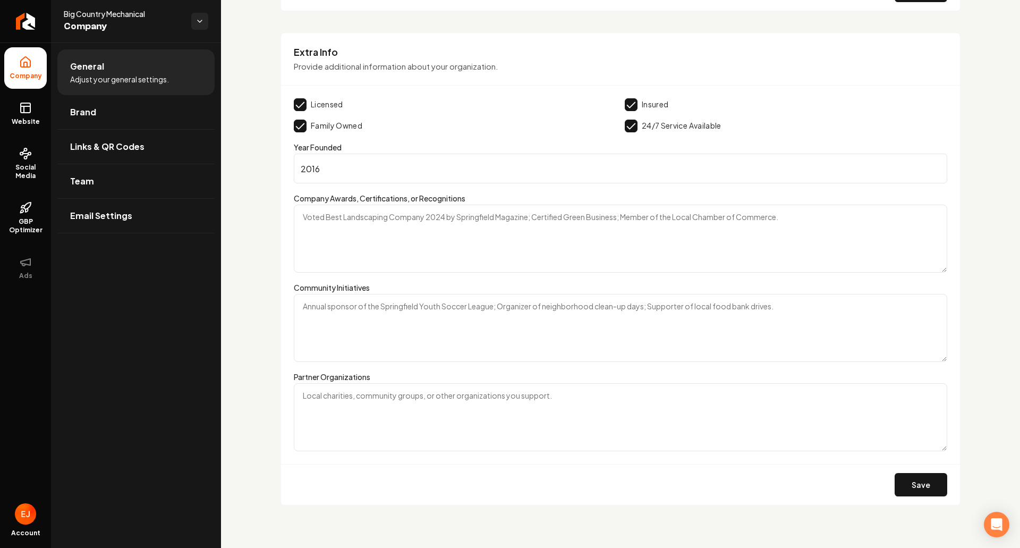
type input "2016"
click at [904, 485] on button "Save" at bounding box center [921, 484] width 53 height 23
click at [29, 122] on span "Website" at bounding box center [25, 121] width 37 height 9
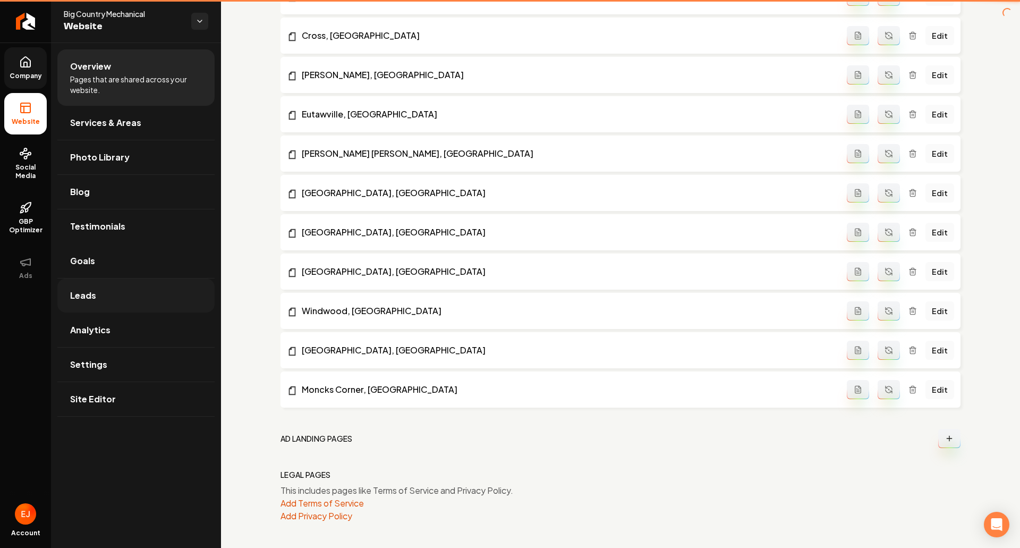
scroll to position [932, 0]
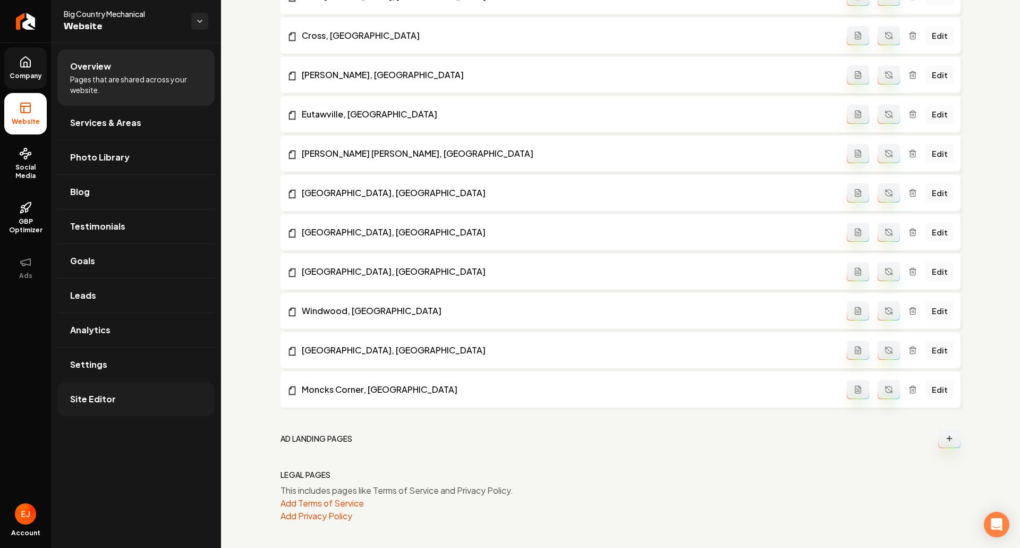
click at [140, 401] on link "Site Editor" at bounding box center [135, 399] width 157 height 34
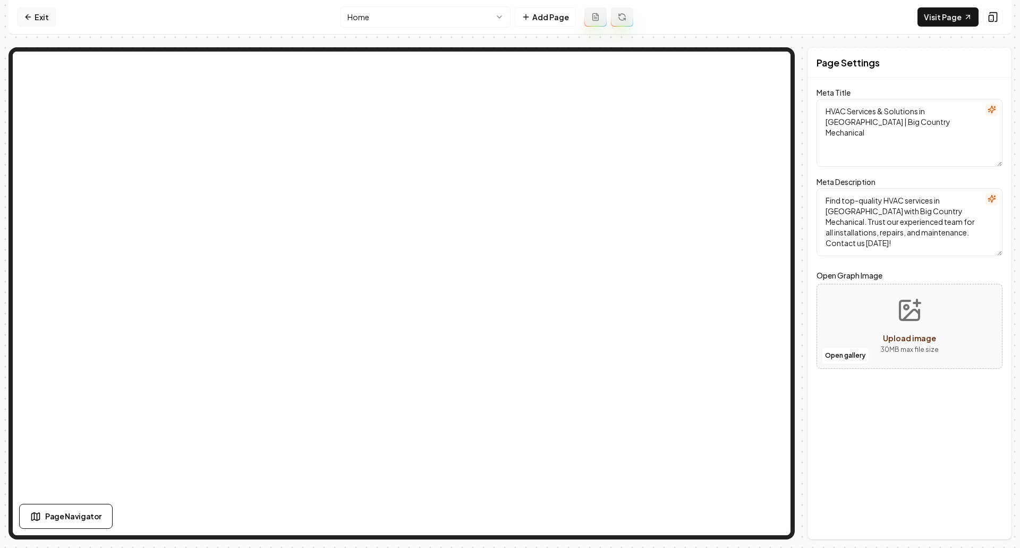
click at [41, 18] on link "Exit" at bounding box center [36, 16] width 39 height 19
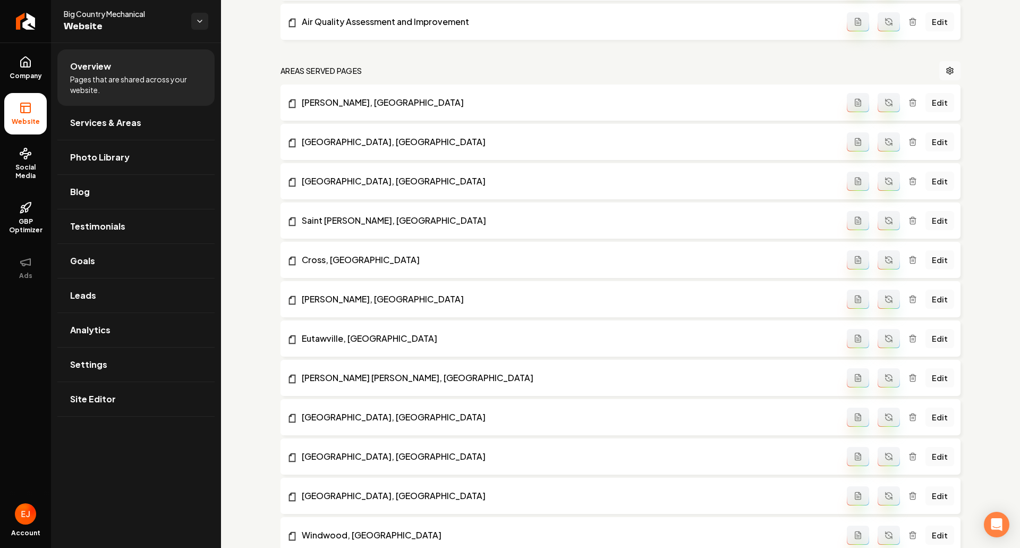
scroll to position [850, 0]
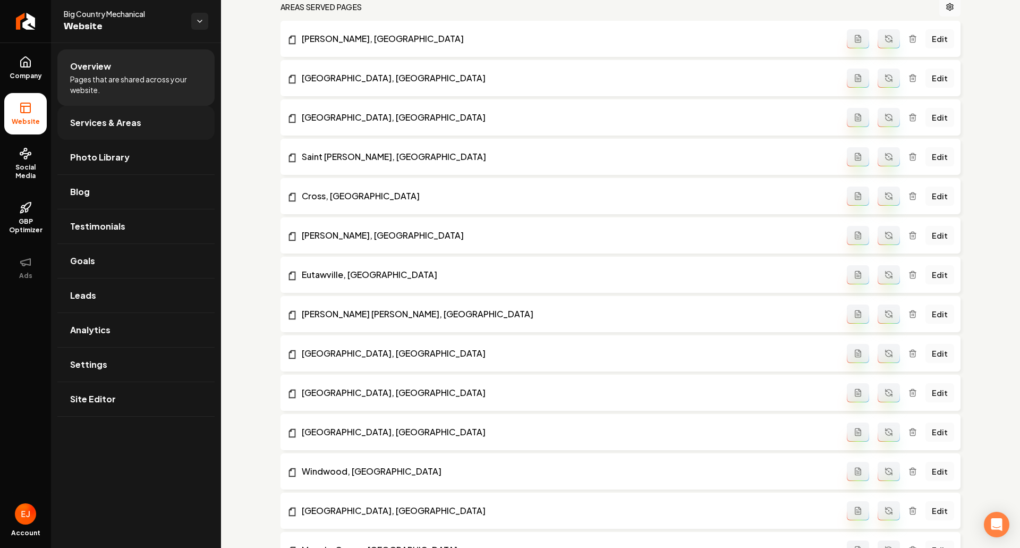
click at [135, 130] on link "Services & Areas" at bounding box center [135, 123] width 157 height 34
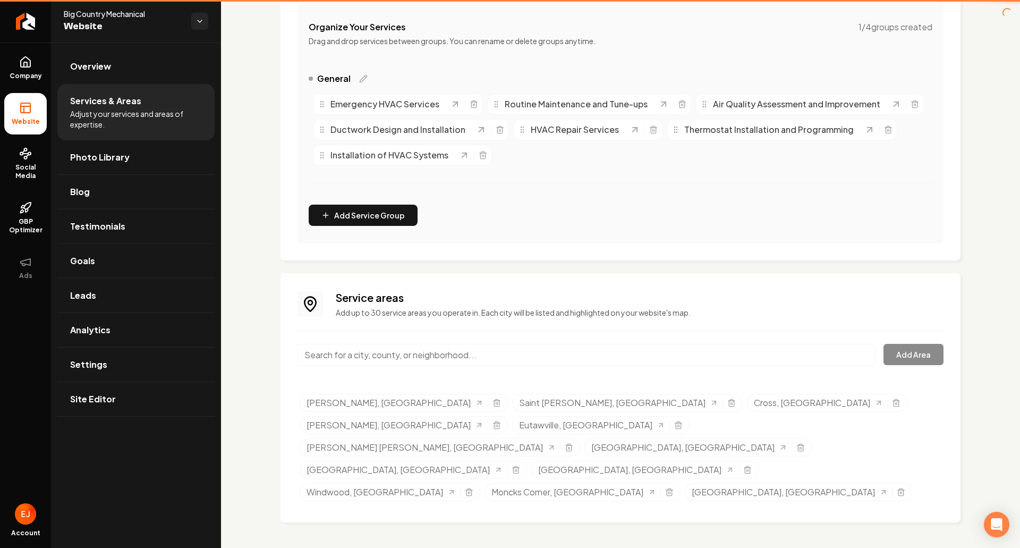
scroll to position [160, 0]
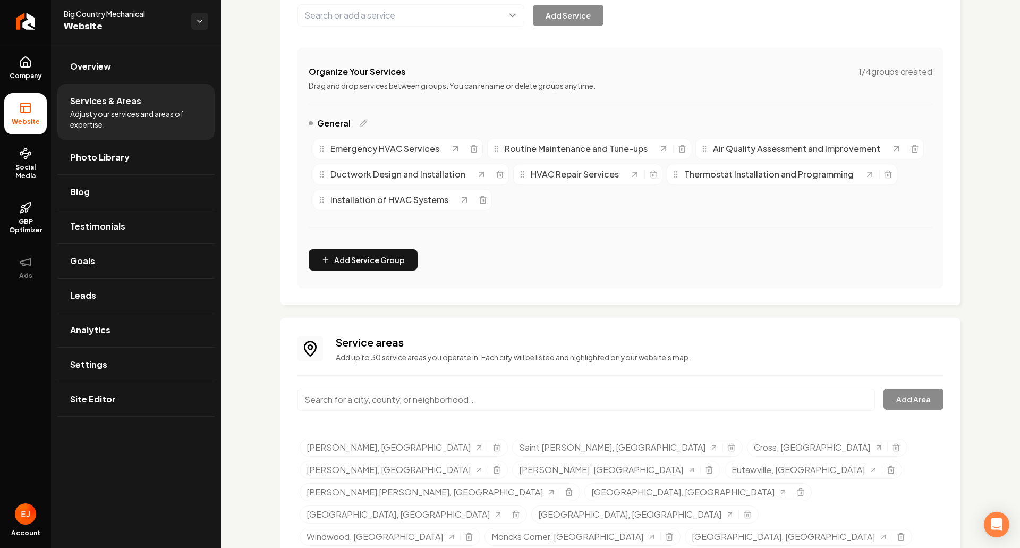
click at [469, 399] on input "Main content area" at bounding box center [587, 399] width 578 height 22
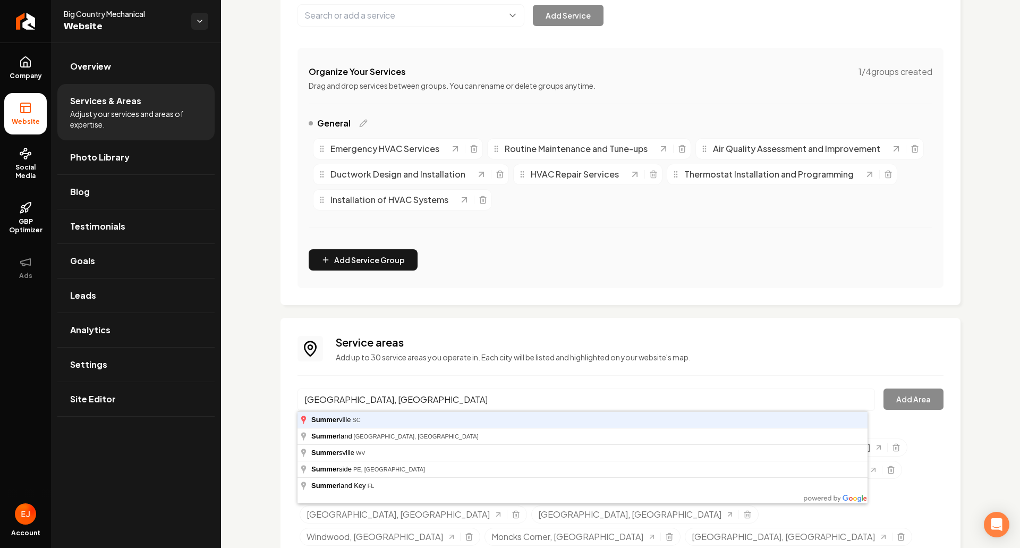
type input "Summerville, SC"
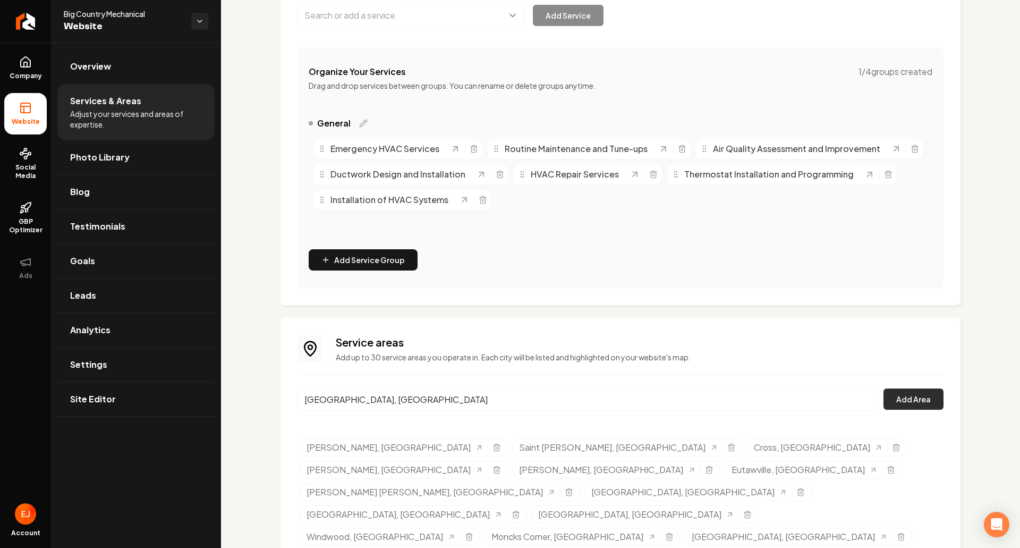
click at [904, 402] on button "Add Area" at bounding box center [914, 398] width 60 height 21
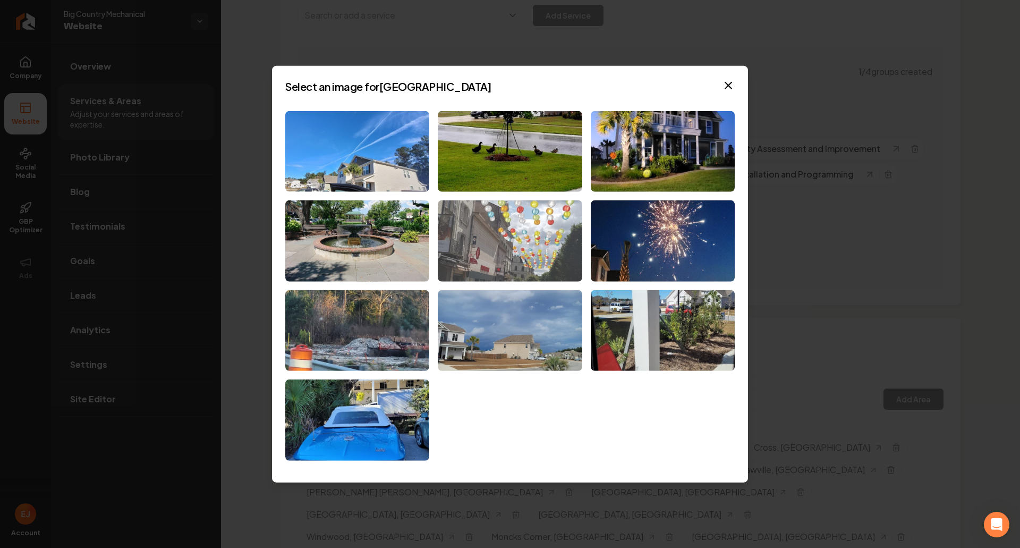
click at [553, 232] on img at bounding box center [510, 240] width 144 height 81
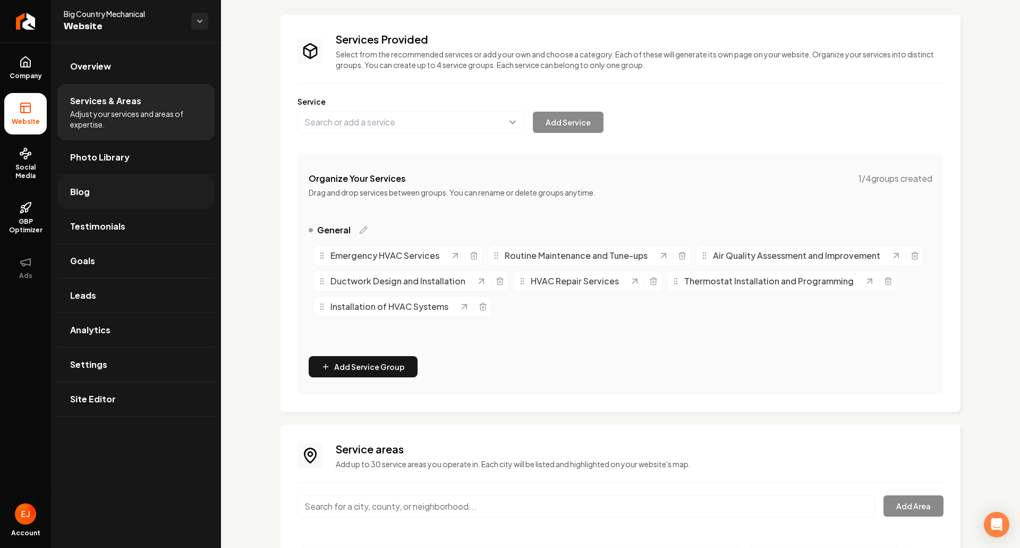
scroll to position [0, 0]
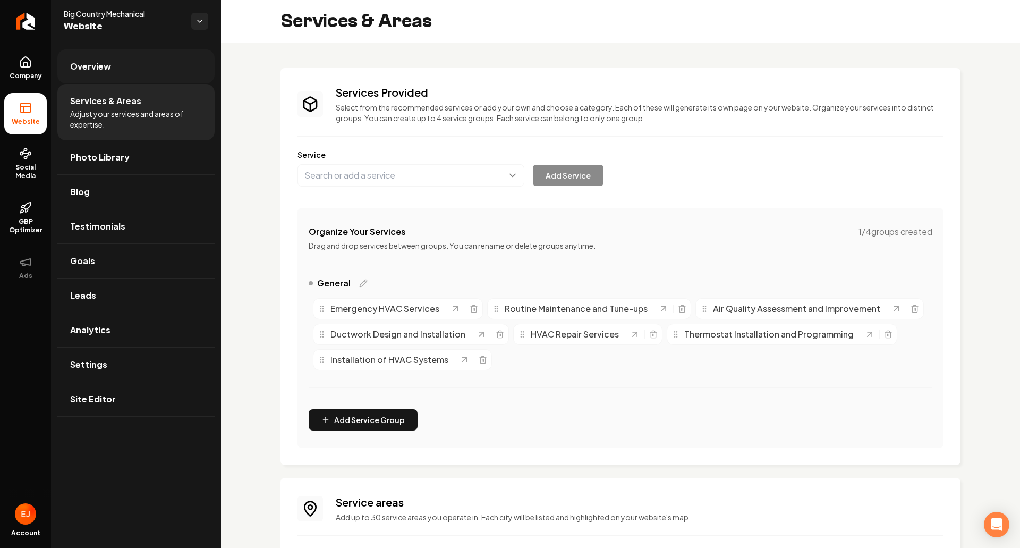
click at [104, 77] on link "Overview" at bounding box center [135, 66] width 157 height 34
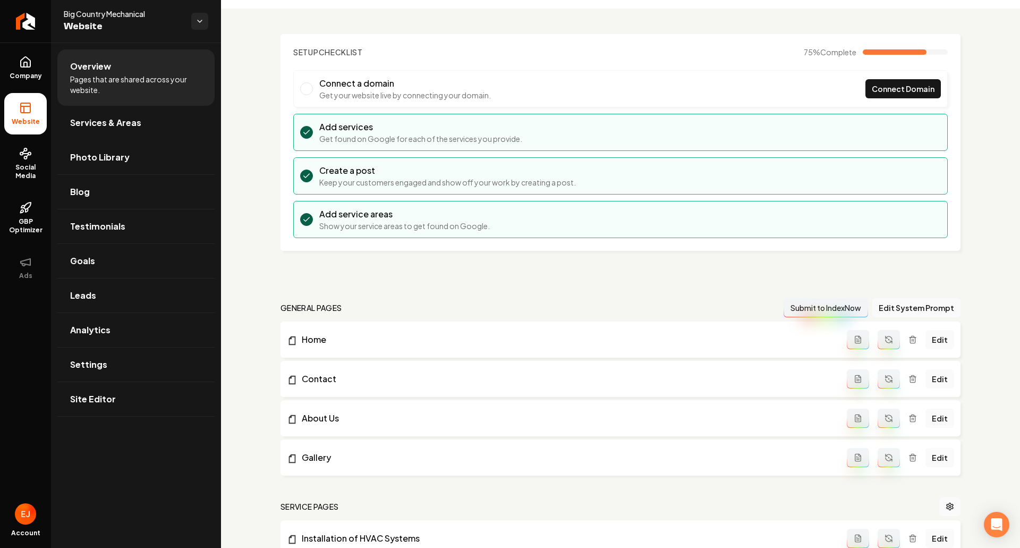
scroll to position [53, 0]
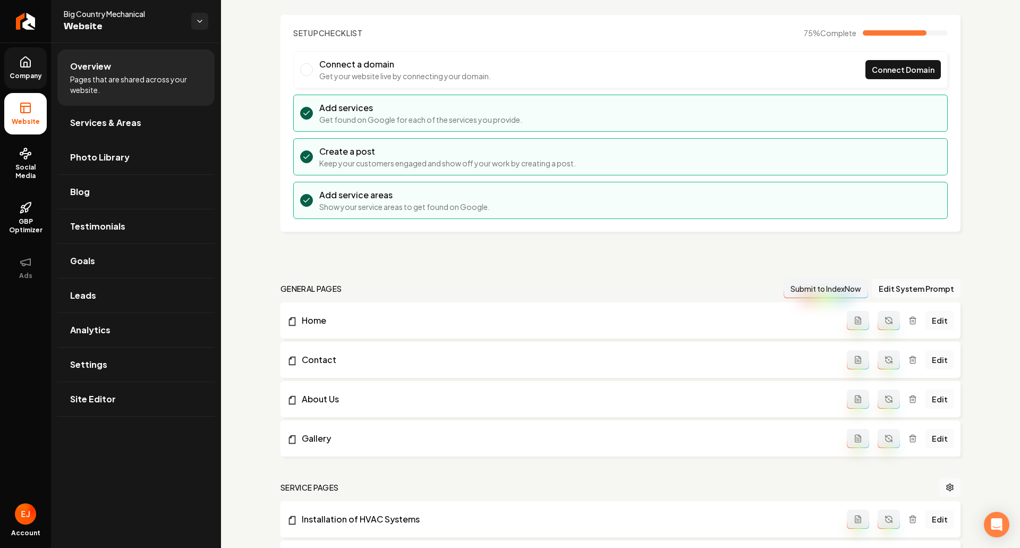
click at [26, 74] on span "Company" at bounding box center [25, 76] width 41 height 9
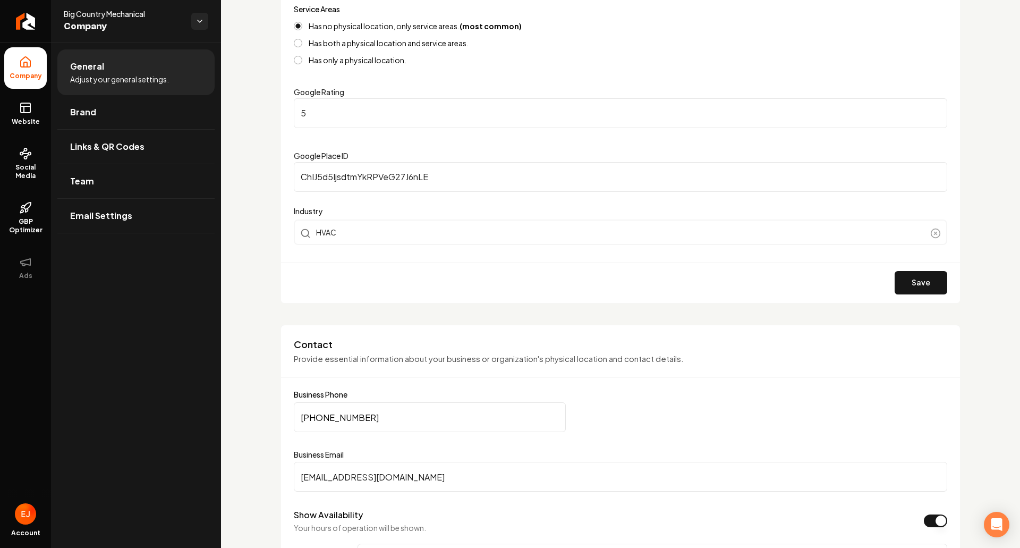
scroll to position [319, 0]
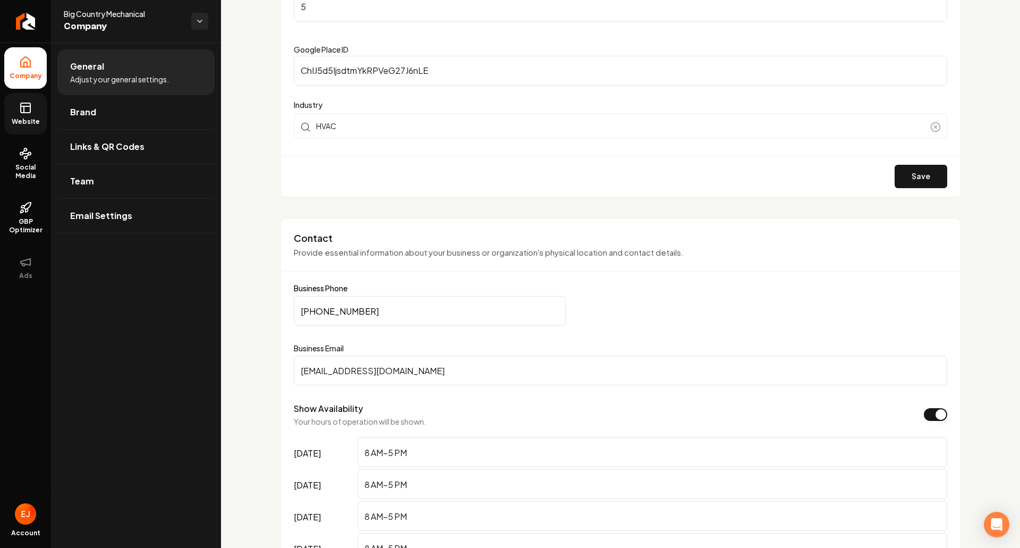
click at [30, 121] on span "Website" at bounding box center [25, 121] width 37 height 9
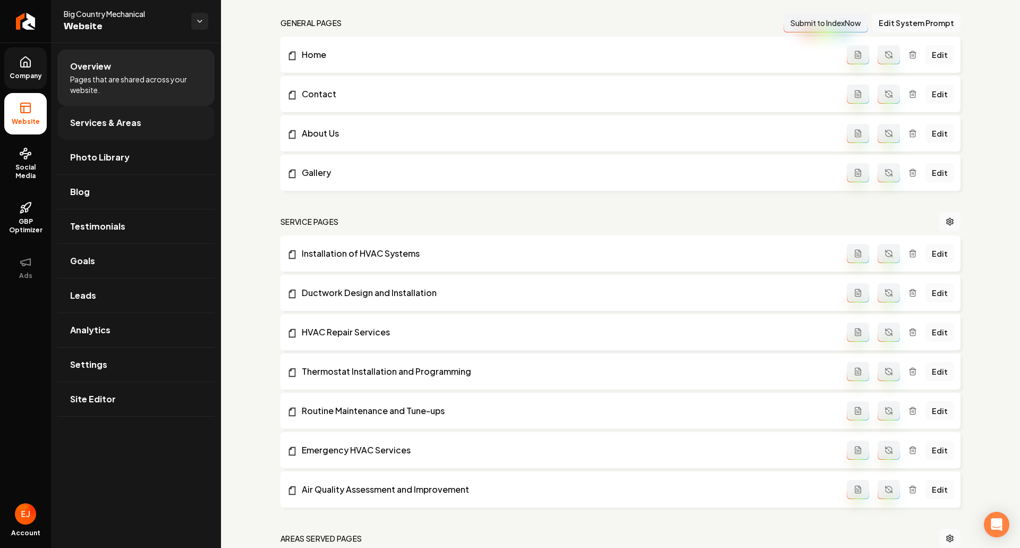
click at [101, 112] on link "Services & Areas" at bounding box center [135, 123] width 157 height 34
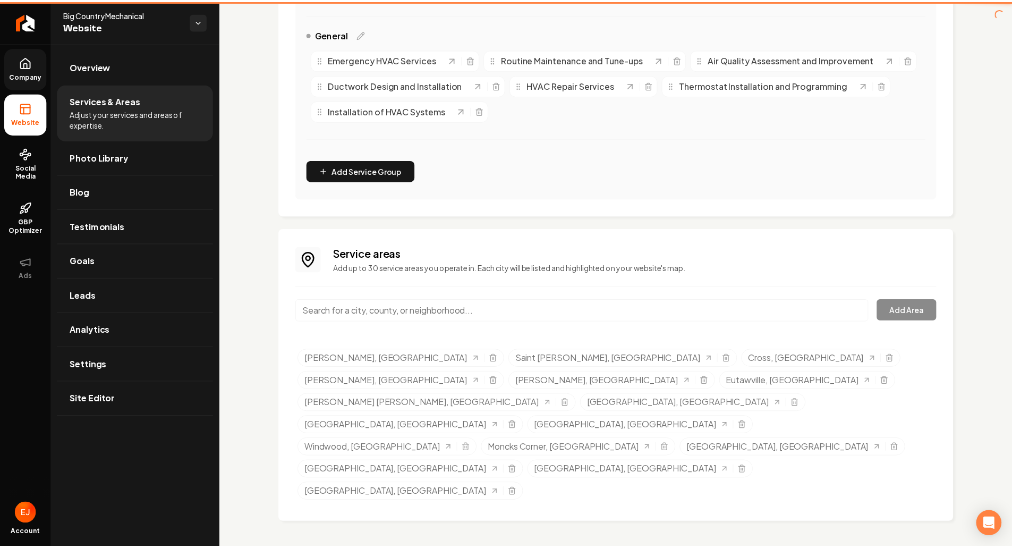
scroll to position [160, 0]
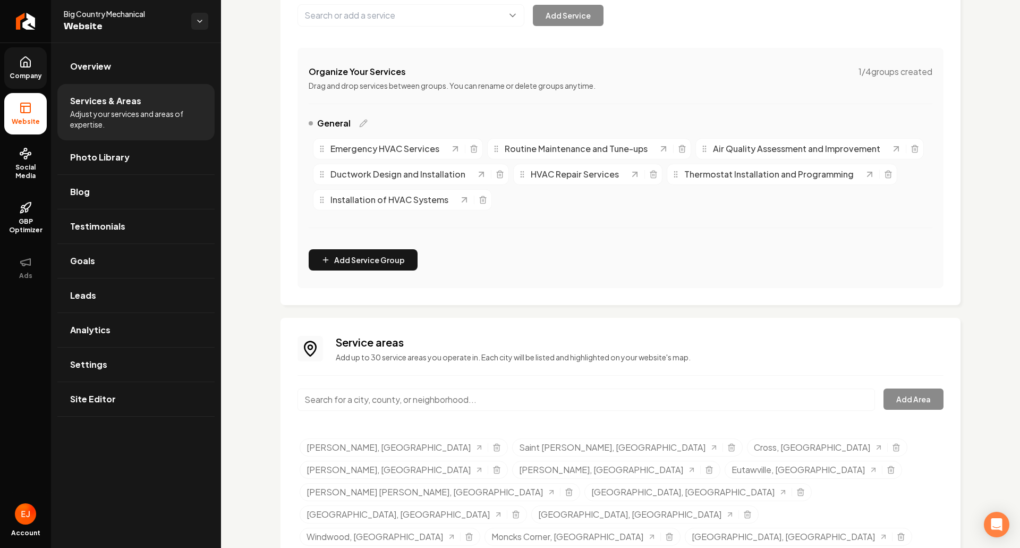
click at [456, 395] on input "Main content area" at bounding box center [587, 399] width 578 height 22
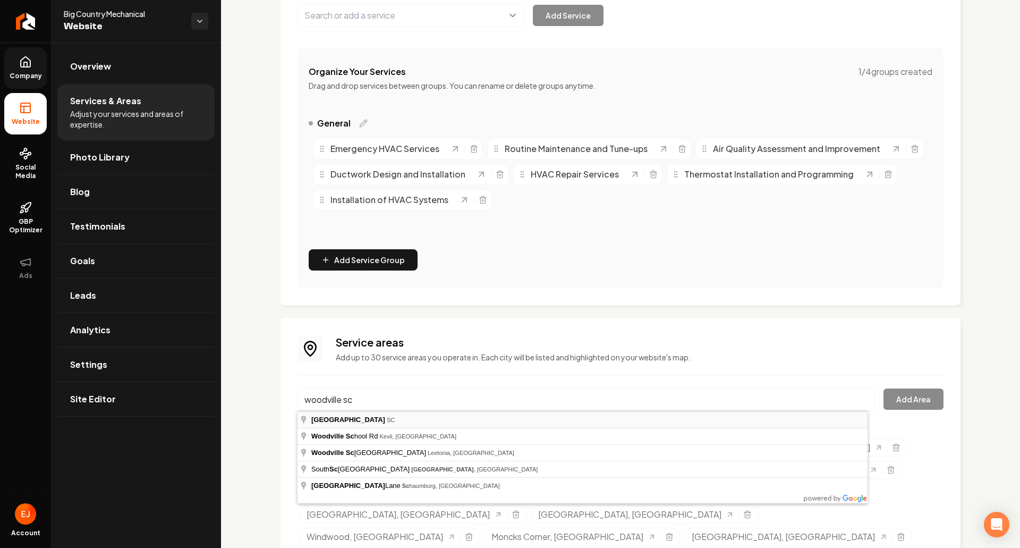
type input "Woodville, SC"
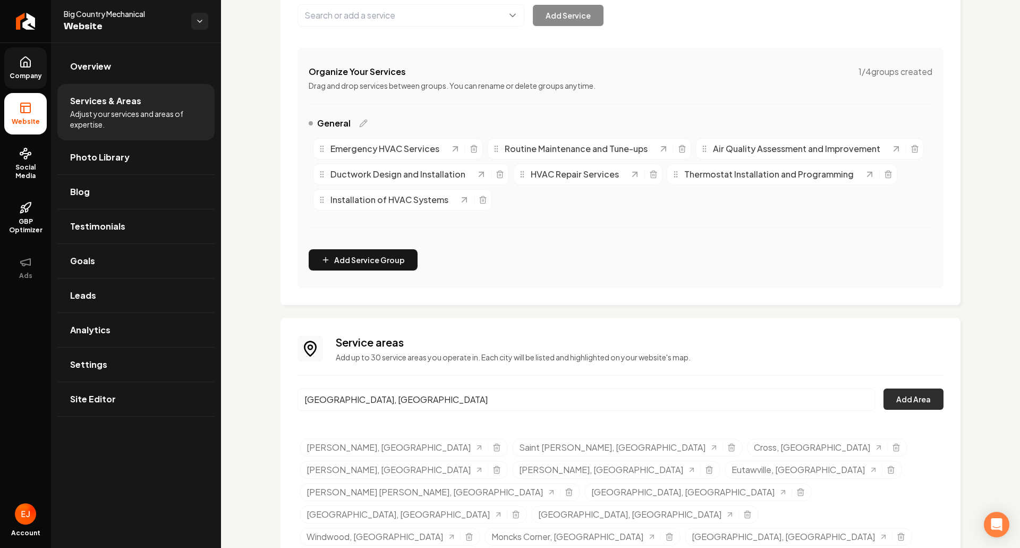
click at [886, 400] on button "Add Area" at bounding box center [914, 398] width 60 height 21
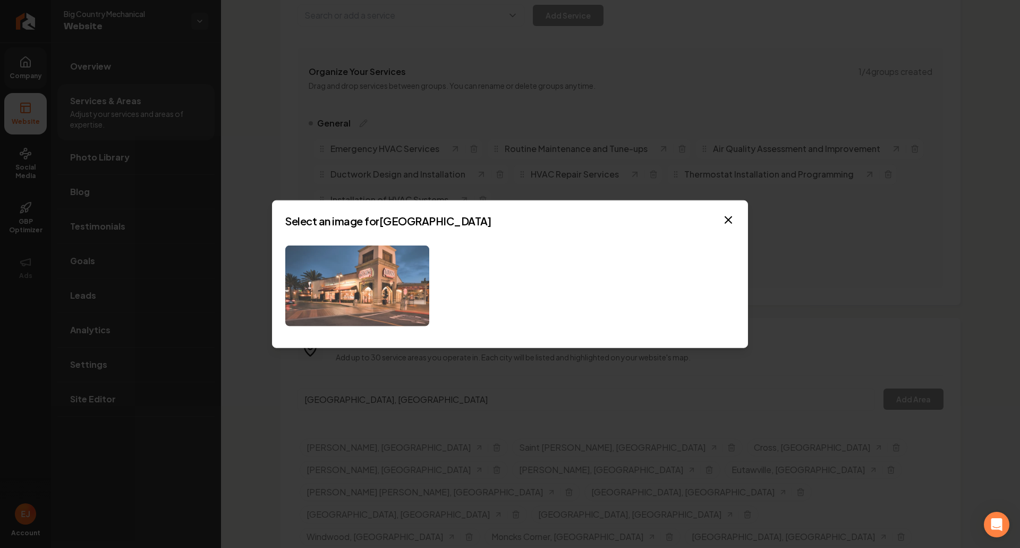
click at [417, 301] on img at bounding box center [357, 285] width 144 height 81
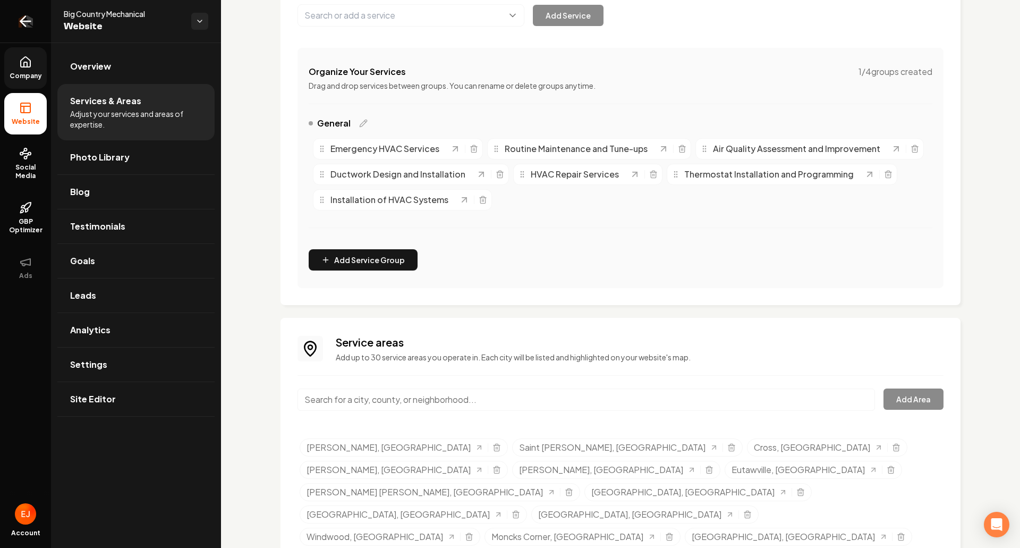
click at [28, 22] on icon "Return to dashboard" at bounding box center [25, 21] width 17 height 17
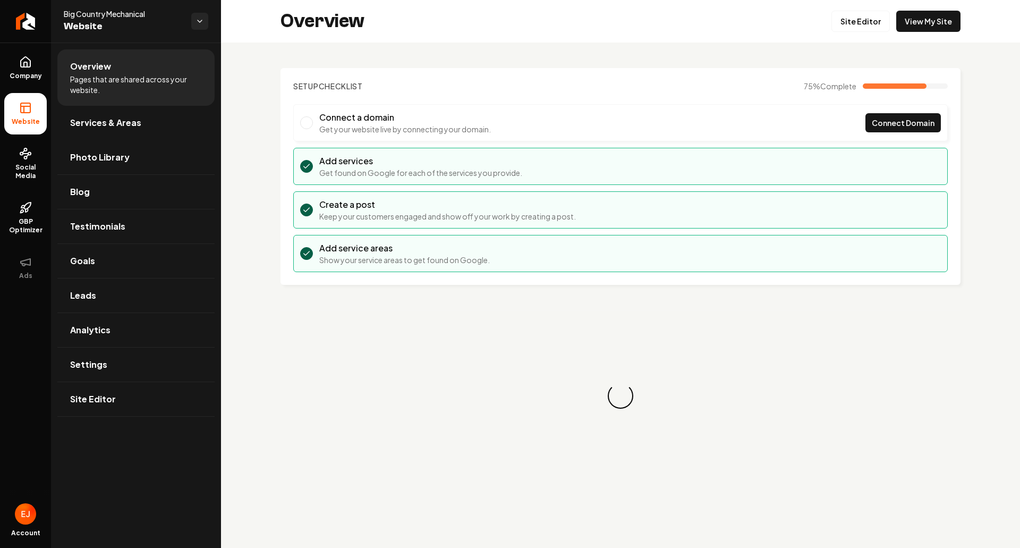
drag, startPoint x: 100, startPoint y: 131, endPoint x: 112, endPoint y: 137, distance: 13.1
click at [100, 131] on link "Services & Areas" at bounding box center [135, 123] width 157 height 34
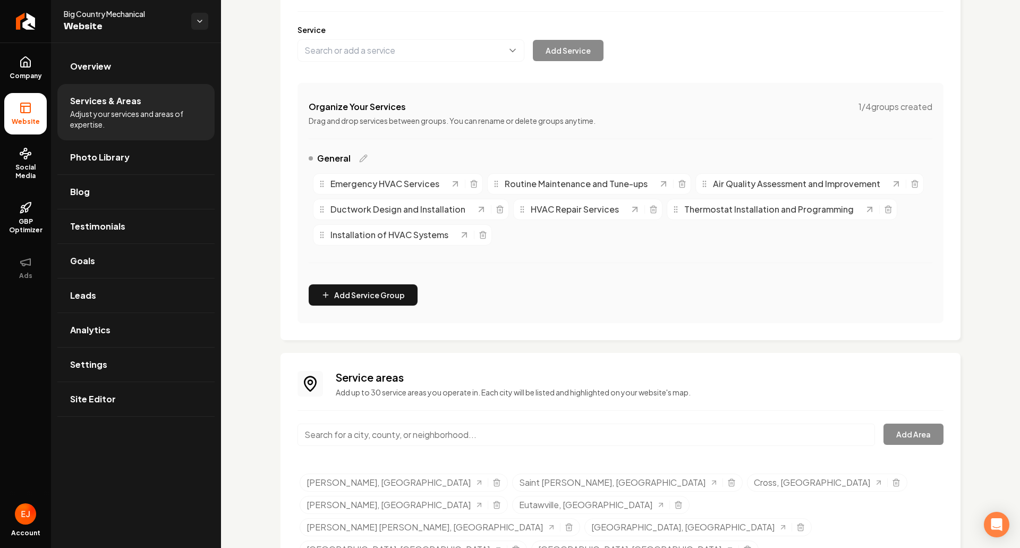
scroll to position [160, 0]
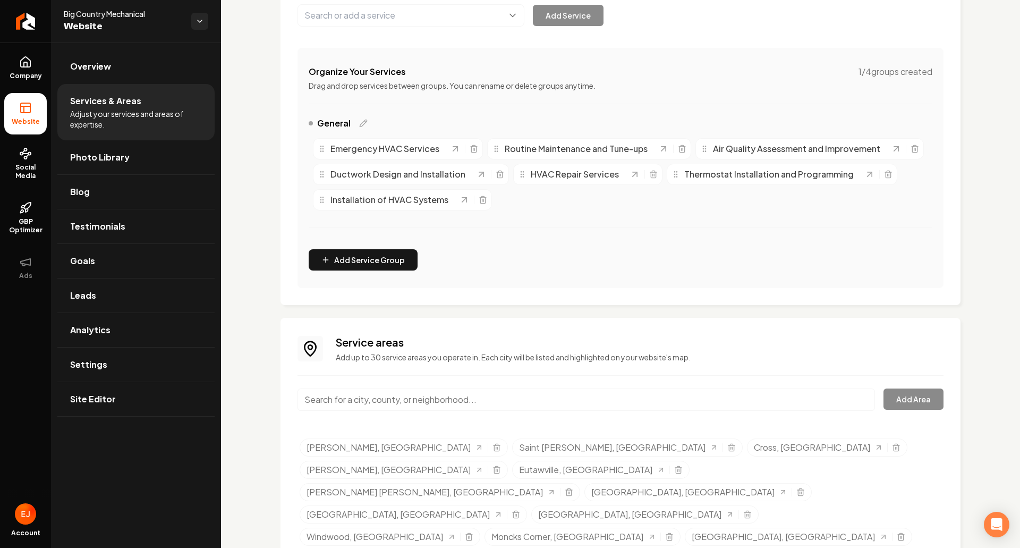
click at [430, 410] on input "Main content area" at bounding box center [587, 399] width 578 height 22
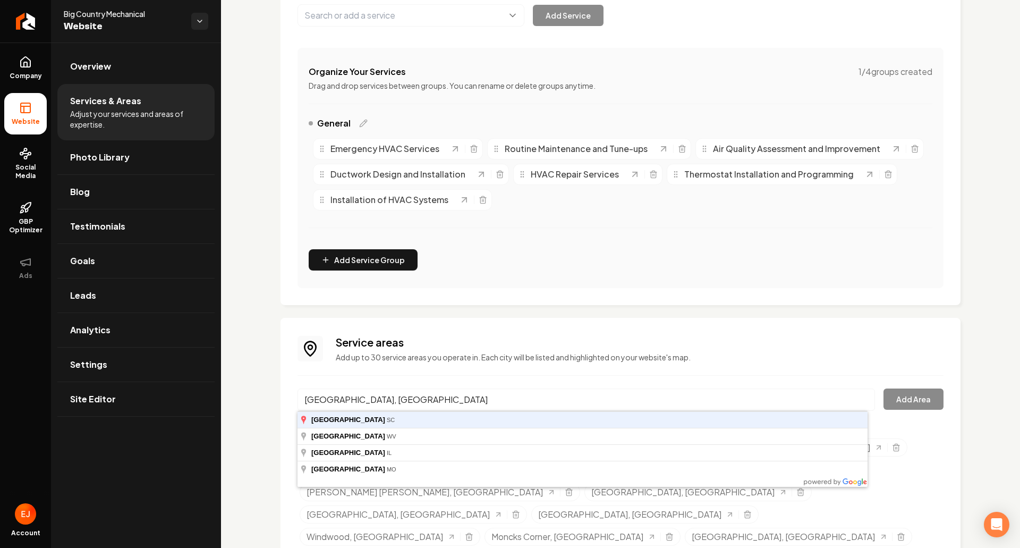
type input "Charleston, SC"
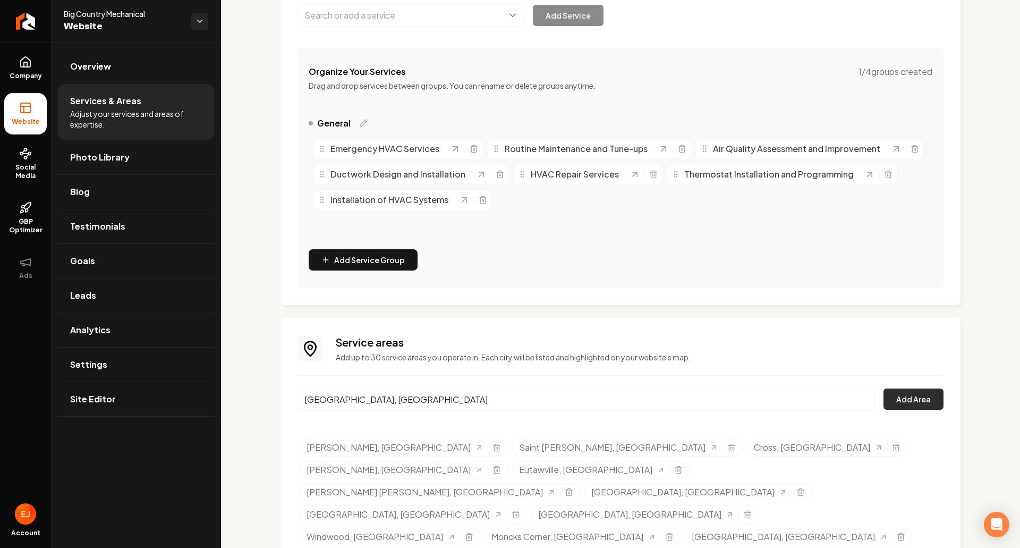
click at [917, 399] on button "Add Area" at bounding box center [914, 398] width 60 height 21
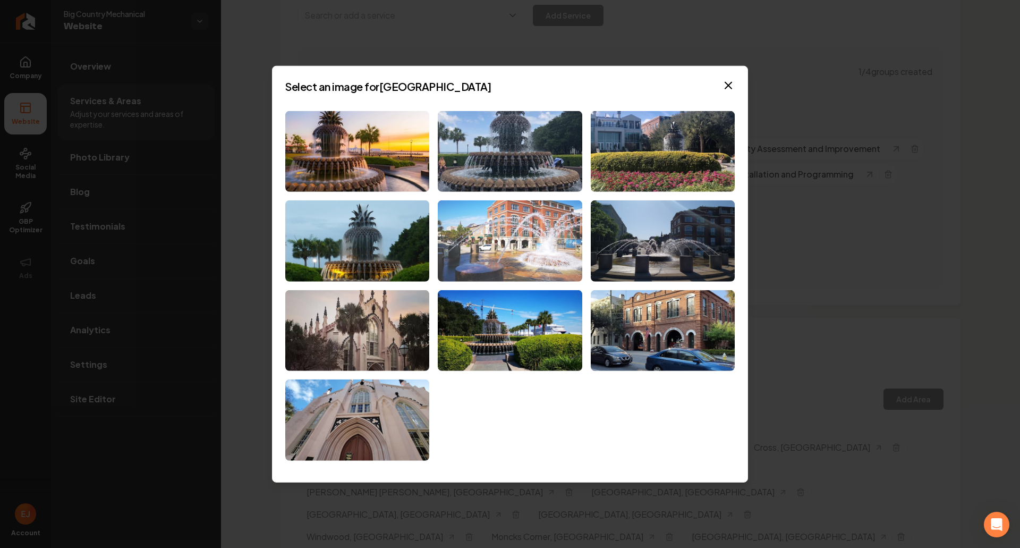
click at [515, 258] on img at bounding box center [510, 240] width 144 height 81
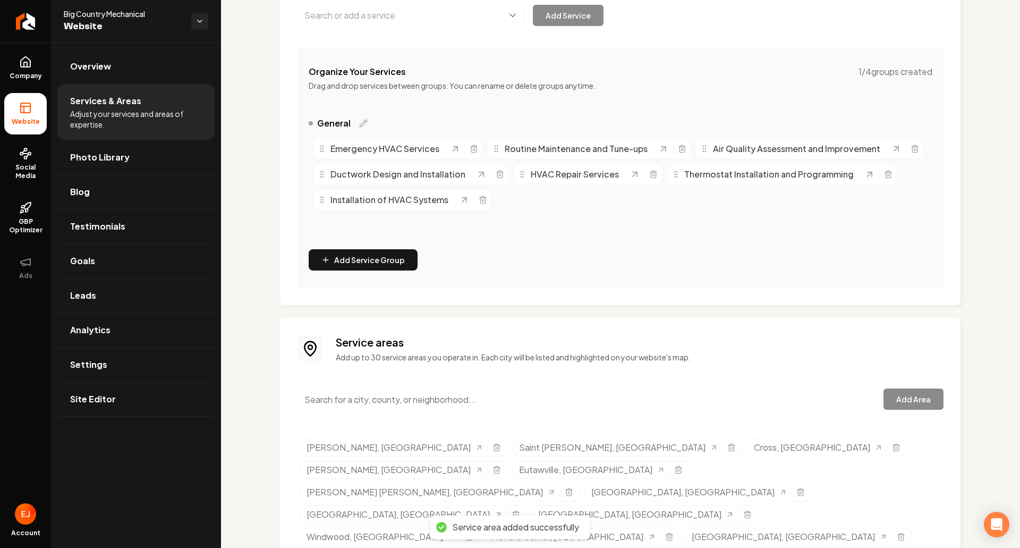
click at [347, 406] on input "Main content area" at bounding box center [587, 399] width 578 height 22
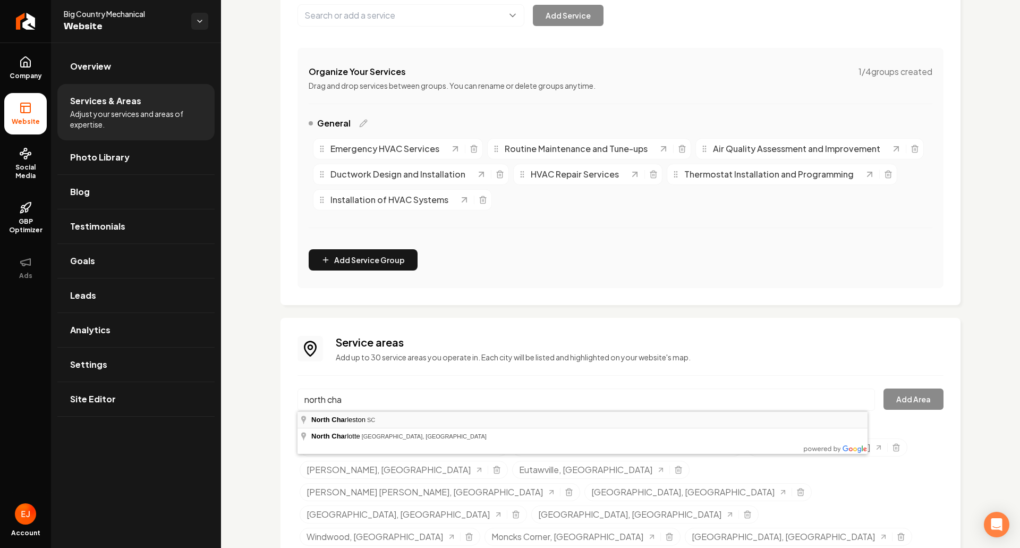
type input "North Charleston, SC"
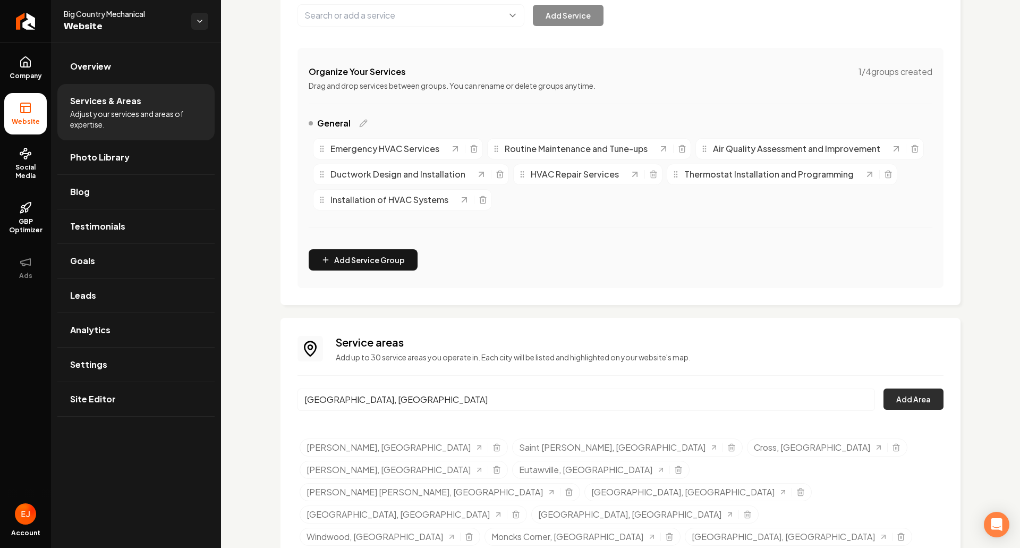
click at [892, 392] on button "Add Area" at bounding box center [914, 398] width 60 height 21
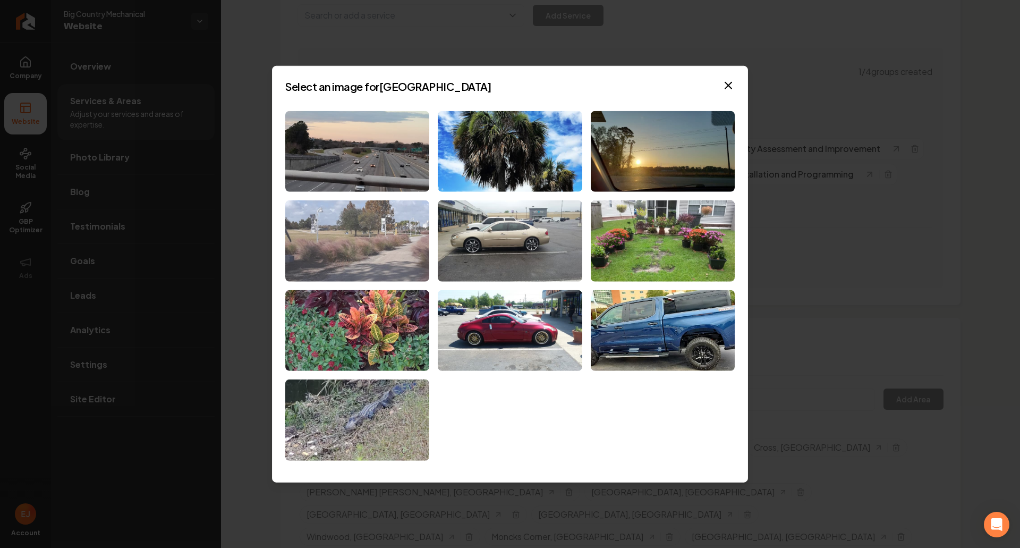
click at [322, 267] on img at bounding box center [357, 240] width 144 height 81
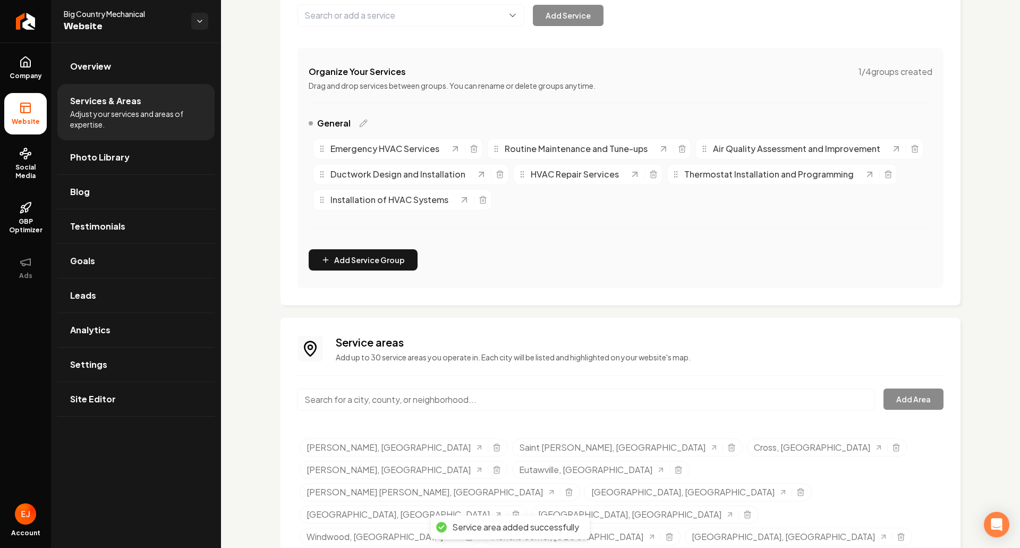
click at [412, 400] on input "Main content area" at bounding box center [587, 399] width 578 height 22
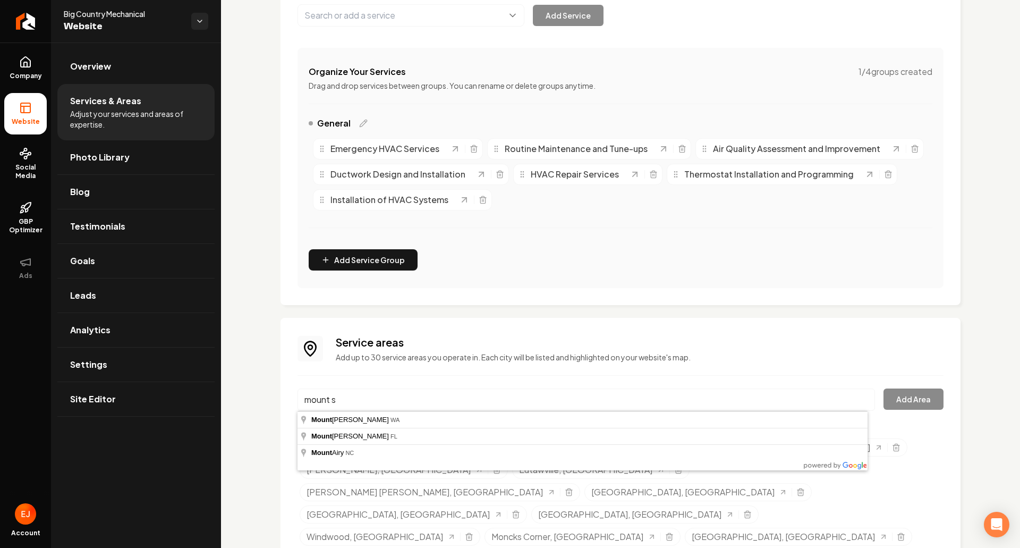
type input "mount sc"
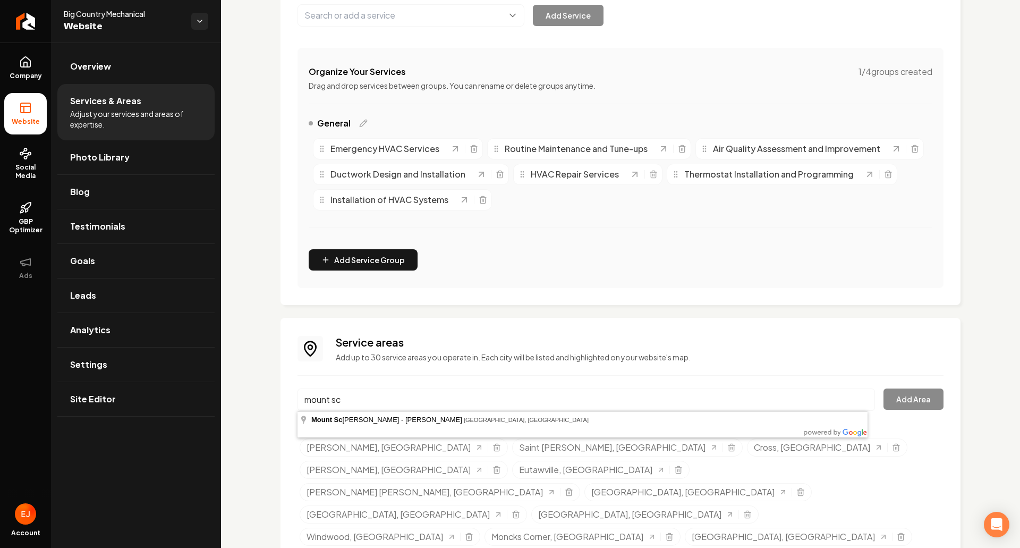
drag, startPoint x: 412, startPoint y: 404, endPoint x: 299, endPoint y: 408, distance: 113.2
click at [299, 408] on input "mount sc" at bounding box center [587, 399] width 578 height 22
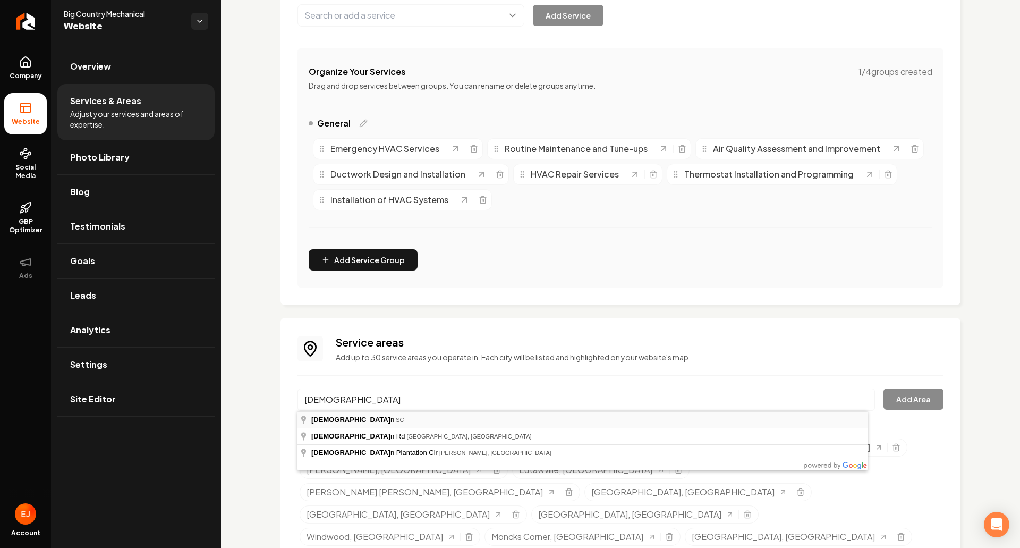
type input "Hanahan, SC"
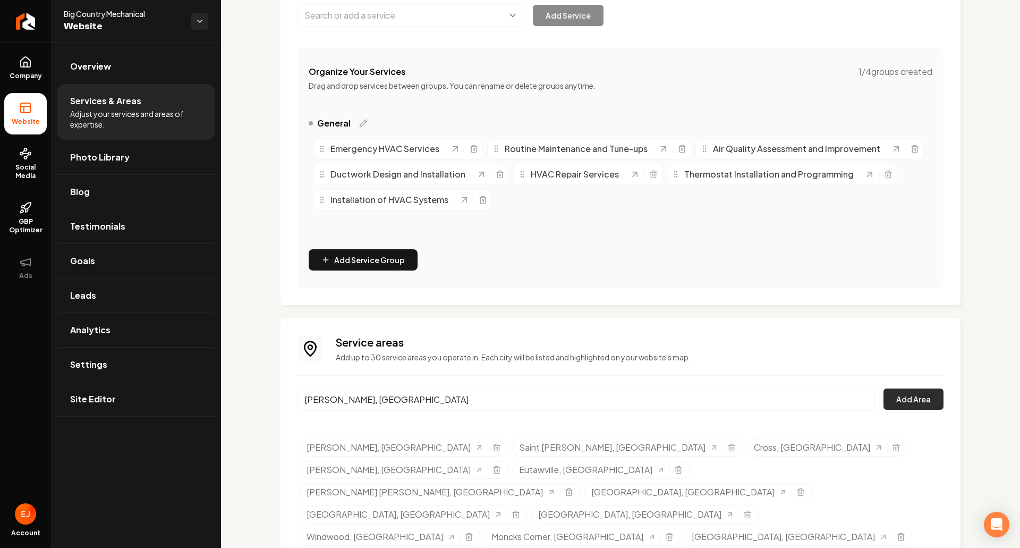
click at [929, 399] on button "Add Area" at bounding box center [914, 398] width 60 height 21
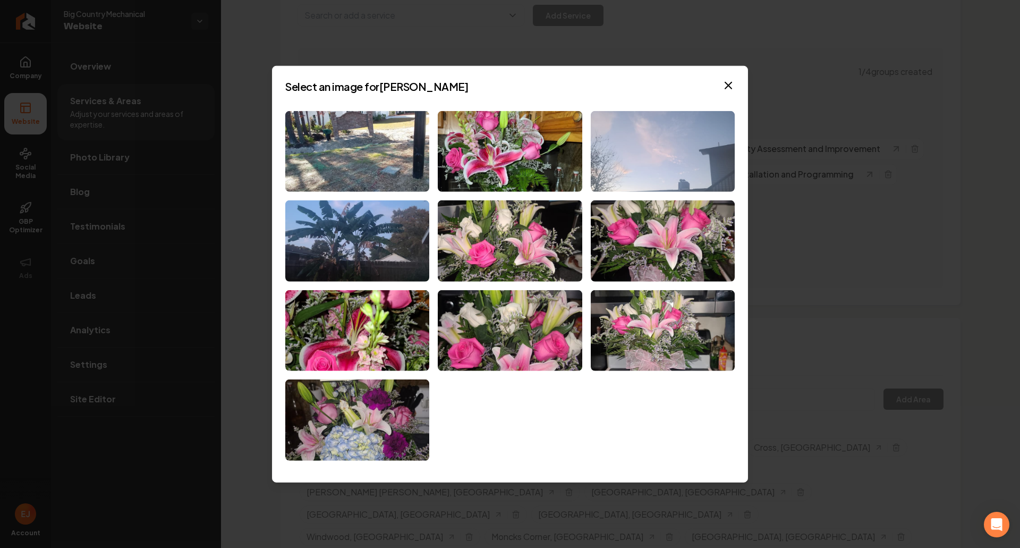
click at [686, 181] on img at bounding box center [663, 151] width 144 height 81
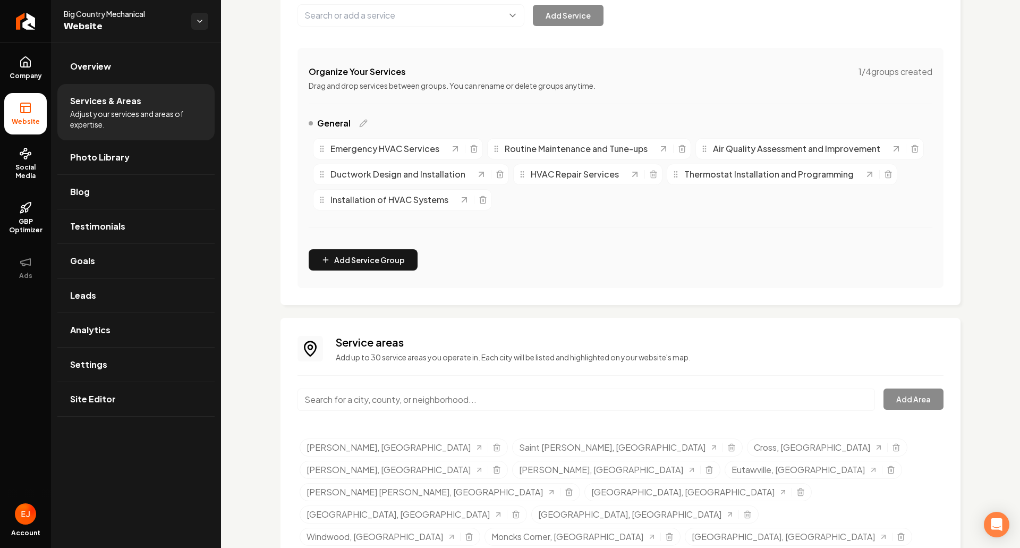
click at [471, 400] on input "Main content area" at bounding box center [587, 399] width 578 height 22
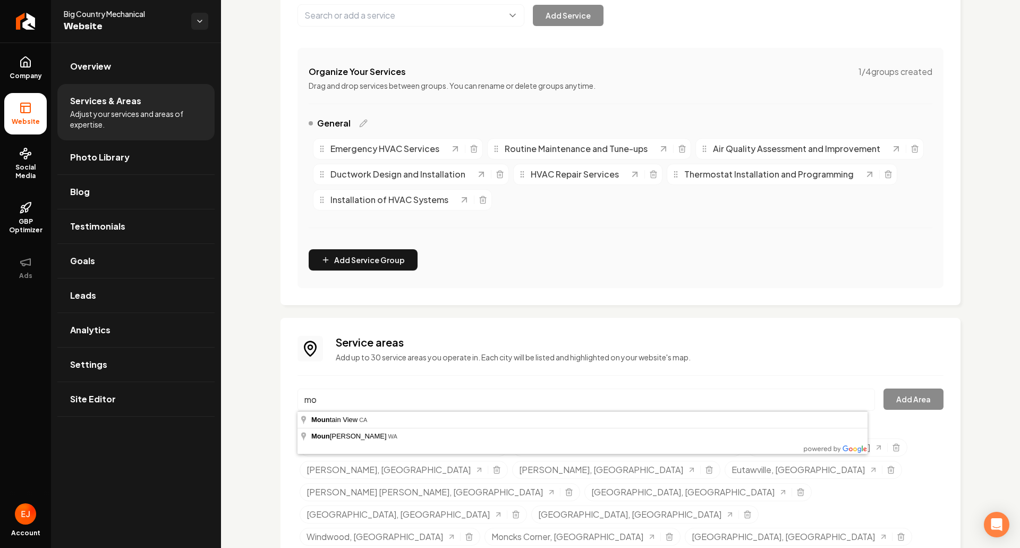
type input "m"
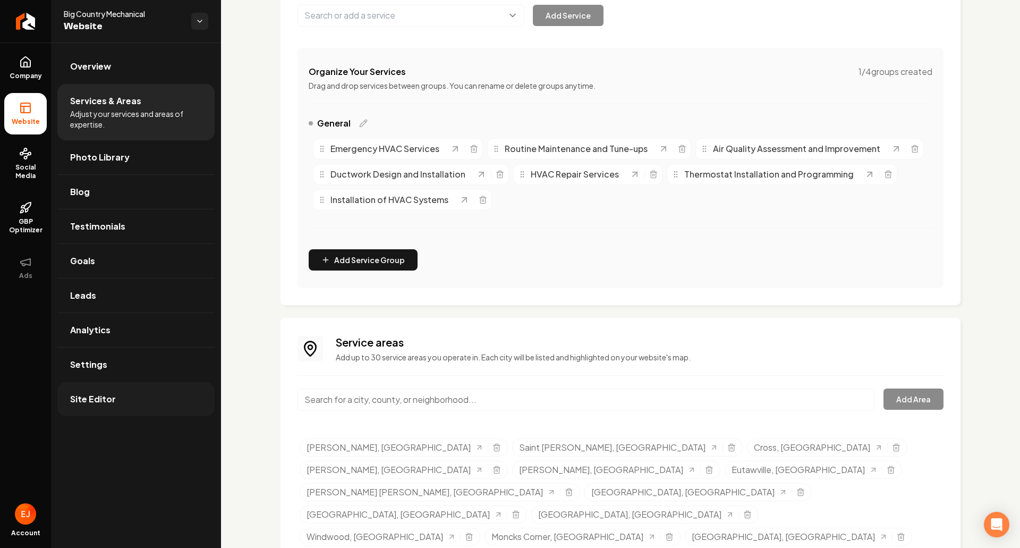
click at [145, 400] on link "Site Editor" at bounding box center [135, 399] width 157 height 34
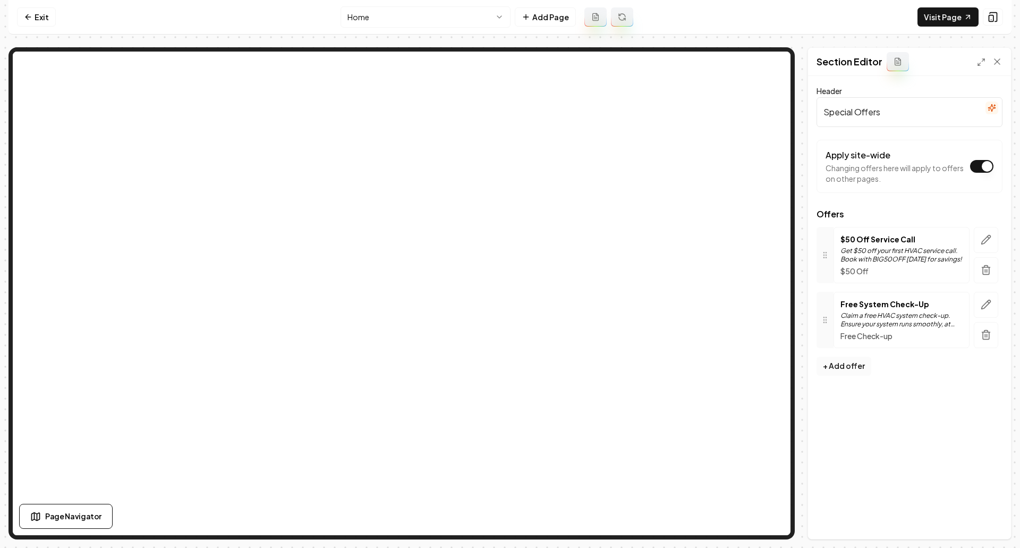
click at [858, 371] on button "+ Add offer" at bounding box center [844, 366] width 55 height 19
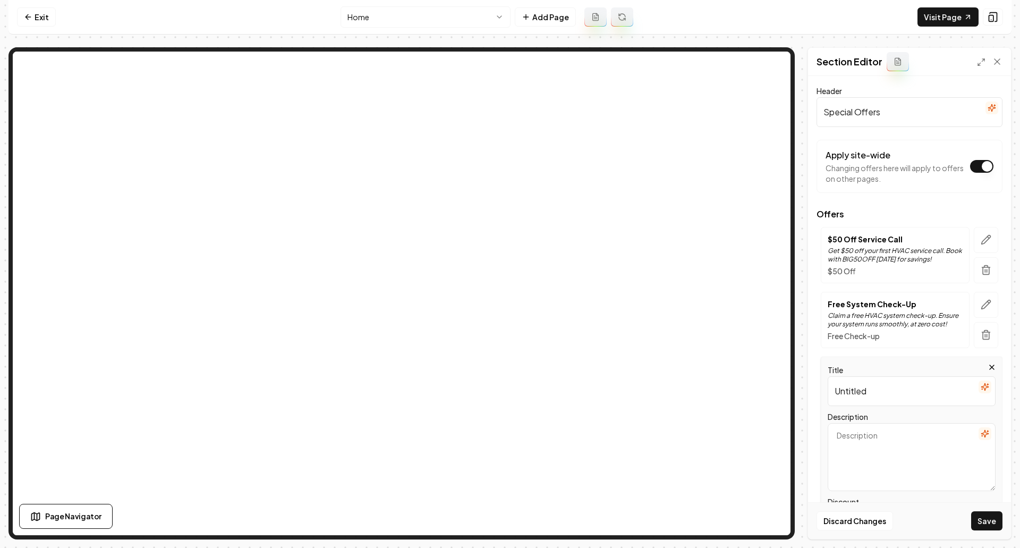
drag, startPoint x: 843, startPoint y: 385, endPoint x: 823, endPoint y: 395, distance: 23.3
click at [823, 395] on div "Title Untitled Description Discount Discount code emailed to user Auto-popup of…" at bounding box center [912, 494] width 182 height 274
type input "10% Discount for Military, First Responders, Teachers"
click at [915, 428] on textarea "Description" at bounding box center [912, 457] width 168 height 68
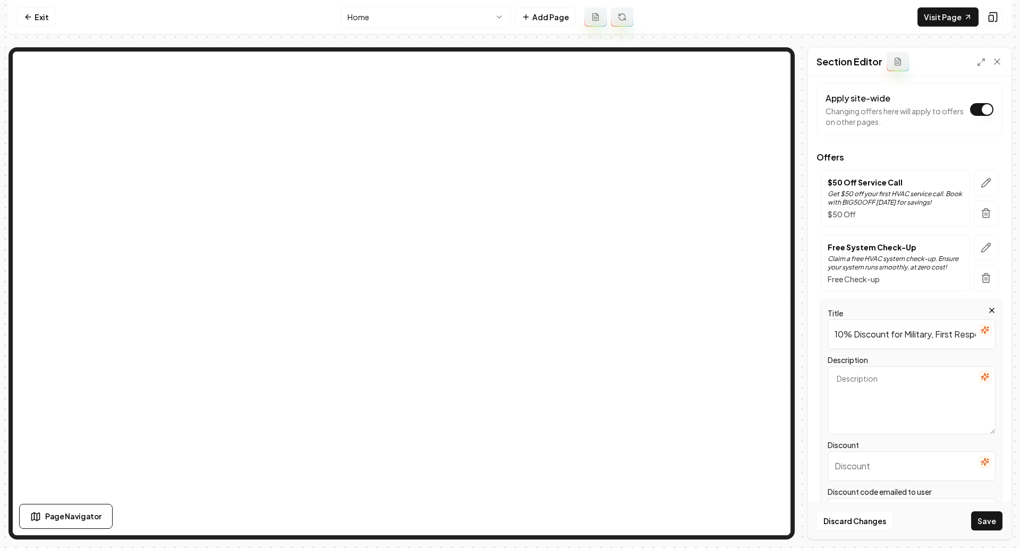
scroll to position [169, 0]
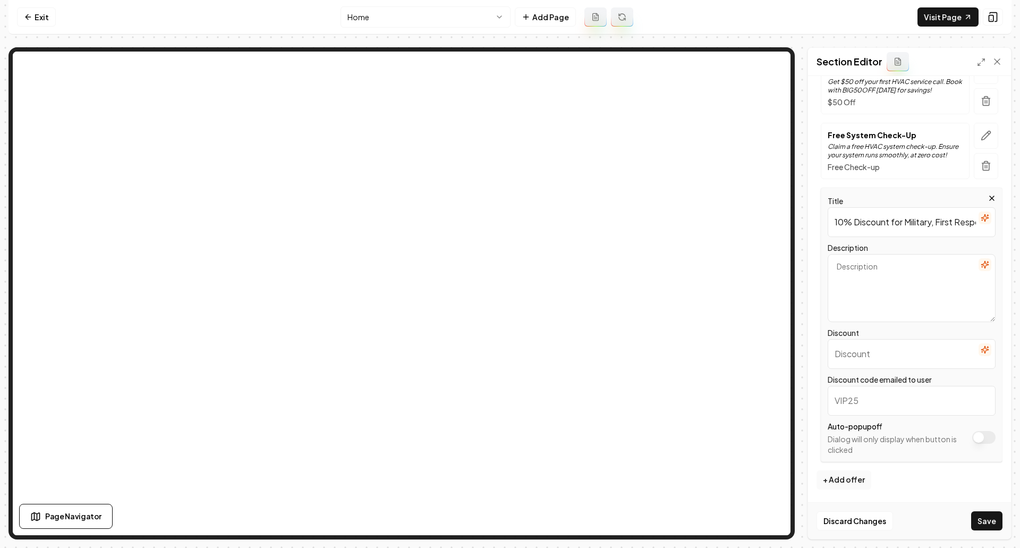
click at [981, 264] on icon "button" at bounding box center [984, 264] width 7 height 7
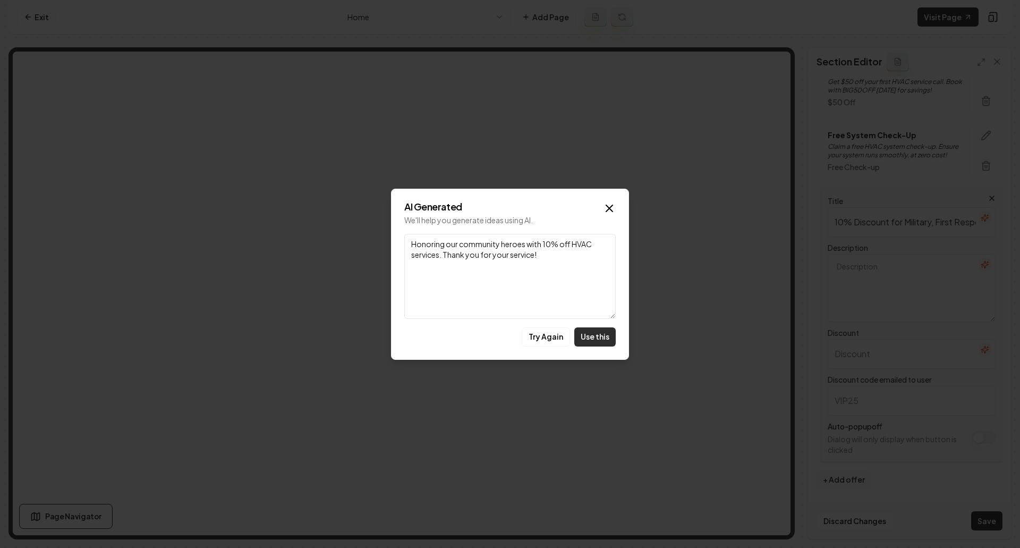
click at [602, 338] on button "Use this" at bounding box center [594, 336] width 41 height 19
type textarea "Honoring our community heroes with 10% off HVAC services. Thank you for your se…"
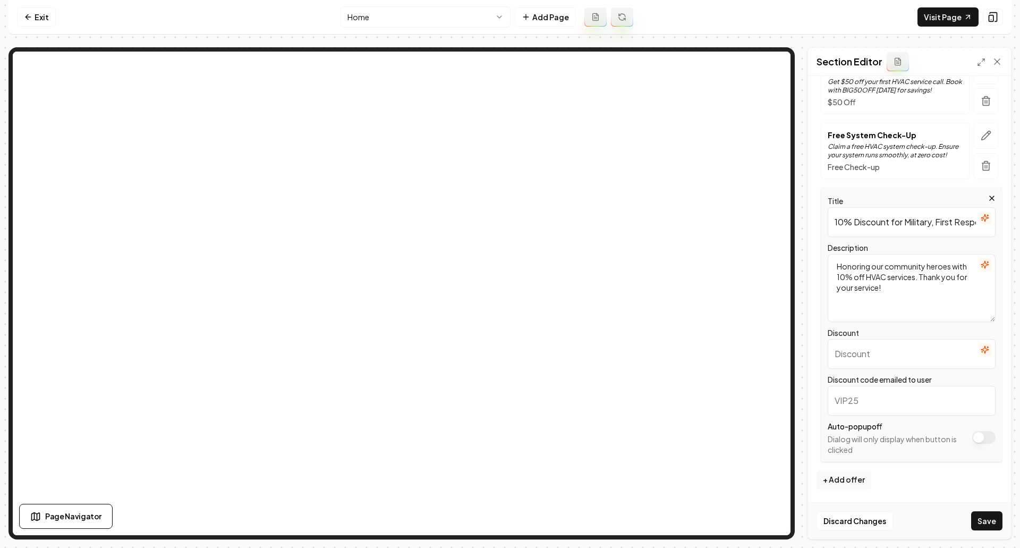
click at [882, 355] on input "Discount" at bounding box center [912, 354] width 168 height 30
type input "10% Discount"
click at [879, 410] on input "Discount code emailed to user" at bounding box center [912, 401] width 168 height 30
type input "HERO10"
click at [980, 517] on button "Save" at bounding box center [986, 520] width 31 height 19
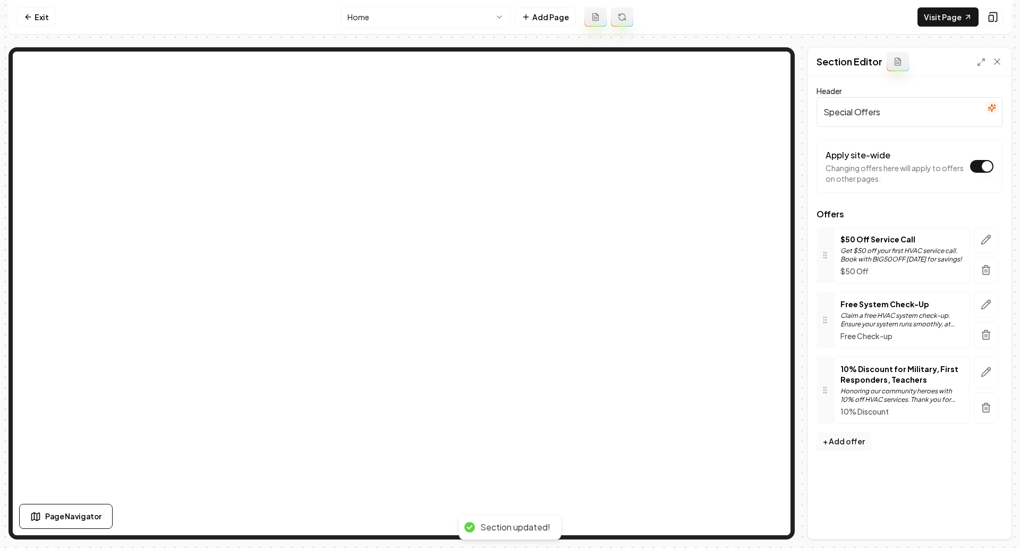
scroll to position [0, 0]
click at [939, 20] on link "Visit Page" at bounding box center [948, 16] width 61 height 19
